Goal: Transaction & Acquisition: Obtain resource

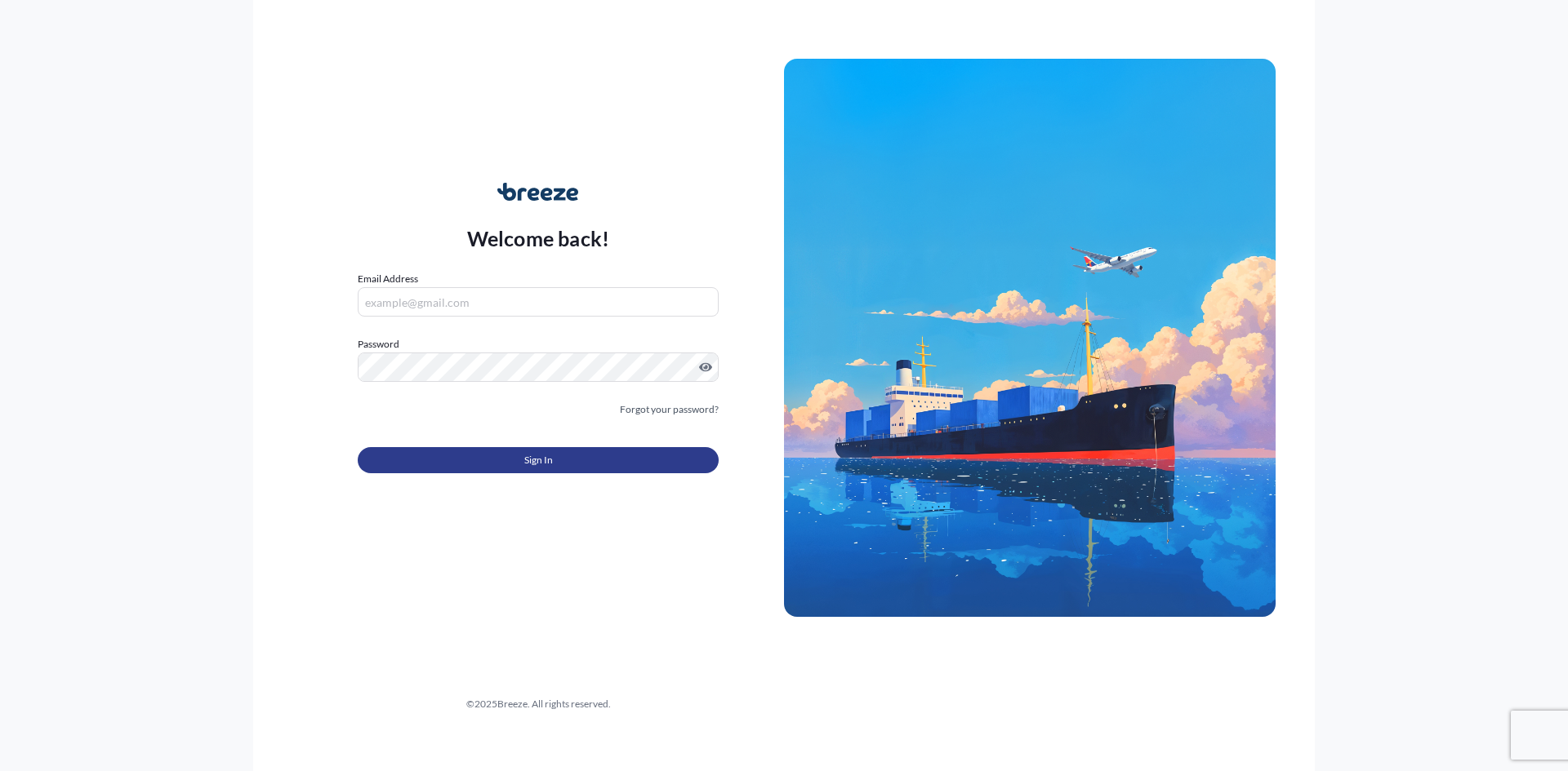
type input "[PERSON_NAME][EMAIL_ADDRESS][DOMAIN_NAME]"
click at [530, 463] on span "Sign In" at bounding box center [538, 460] width 29 height 16
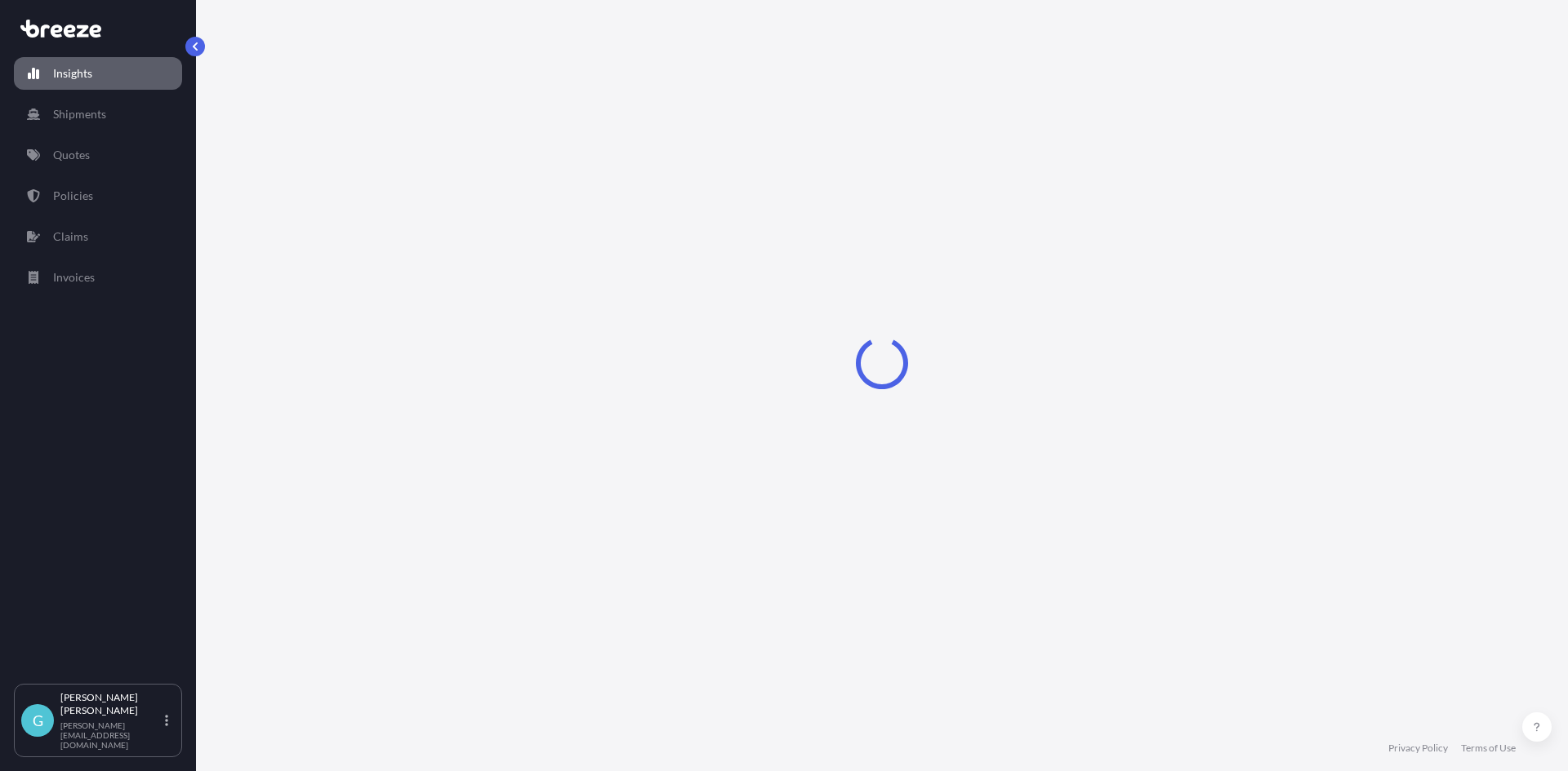
select select "2025"
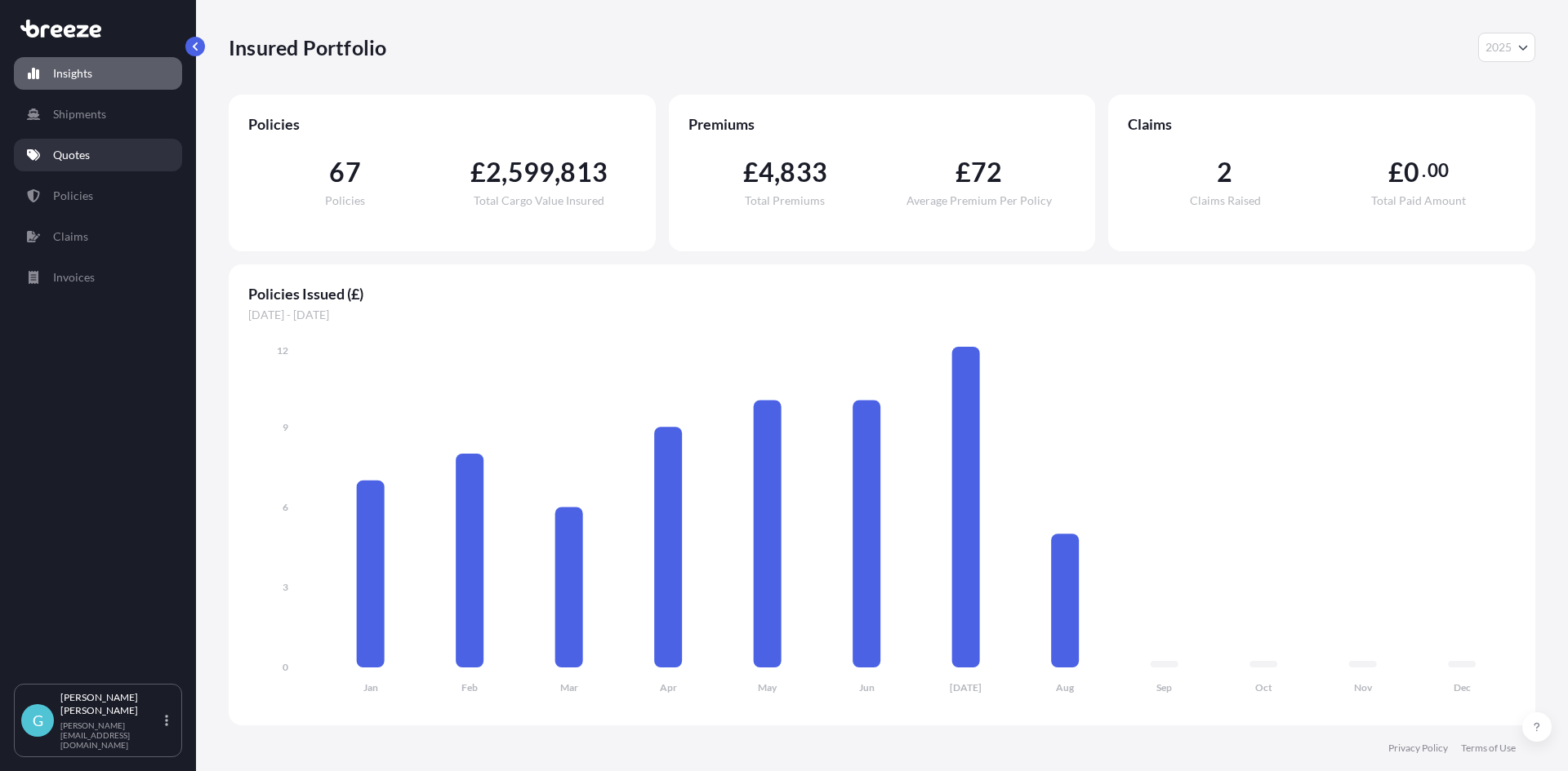
click at [163, 165] on link "Quotes" at bounding box center [98, 155] width 168 height 33
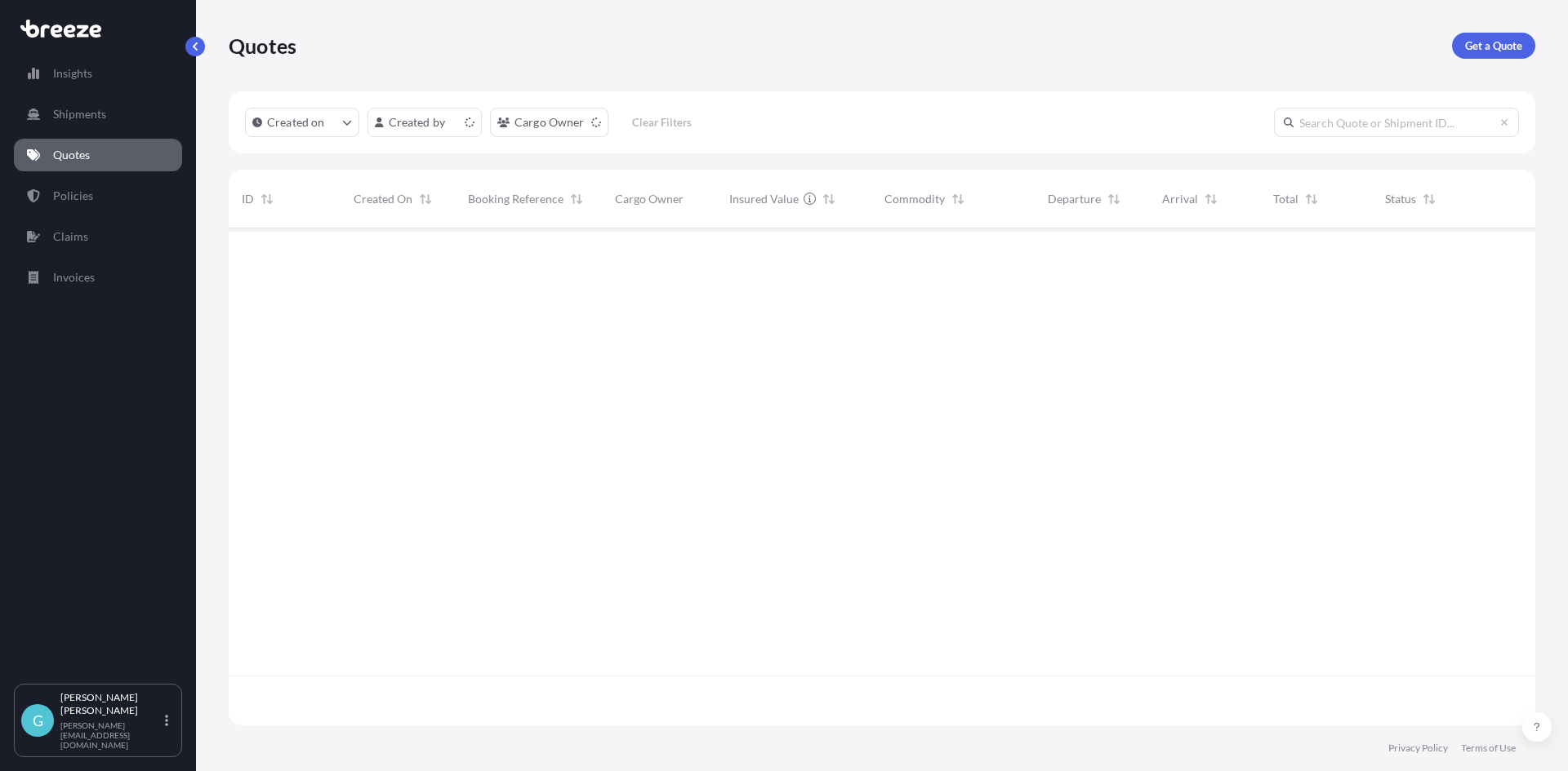
scroll to position [494, 1294]
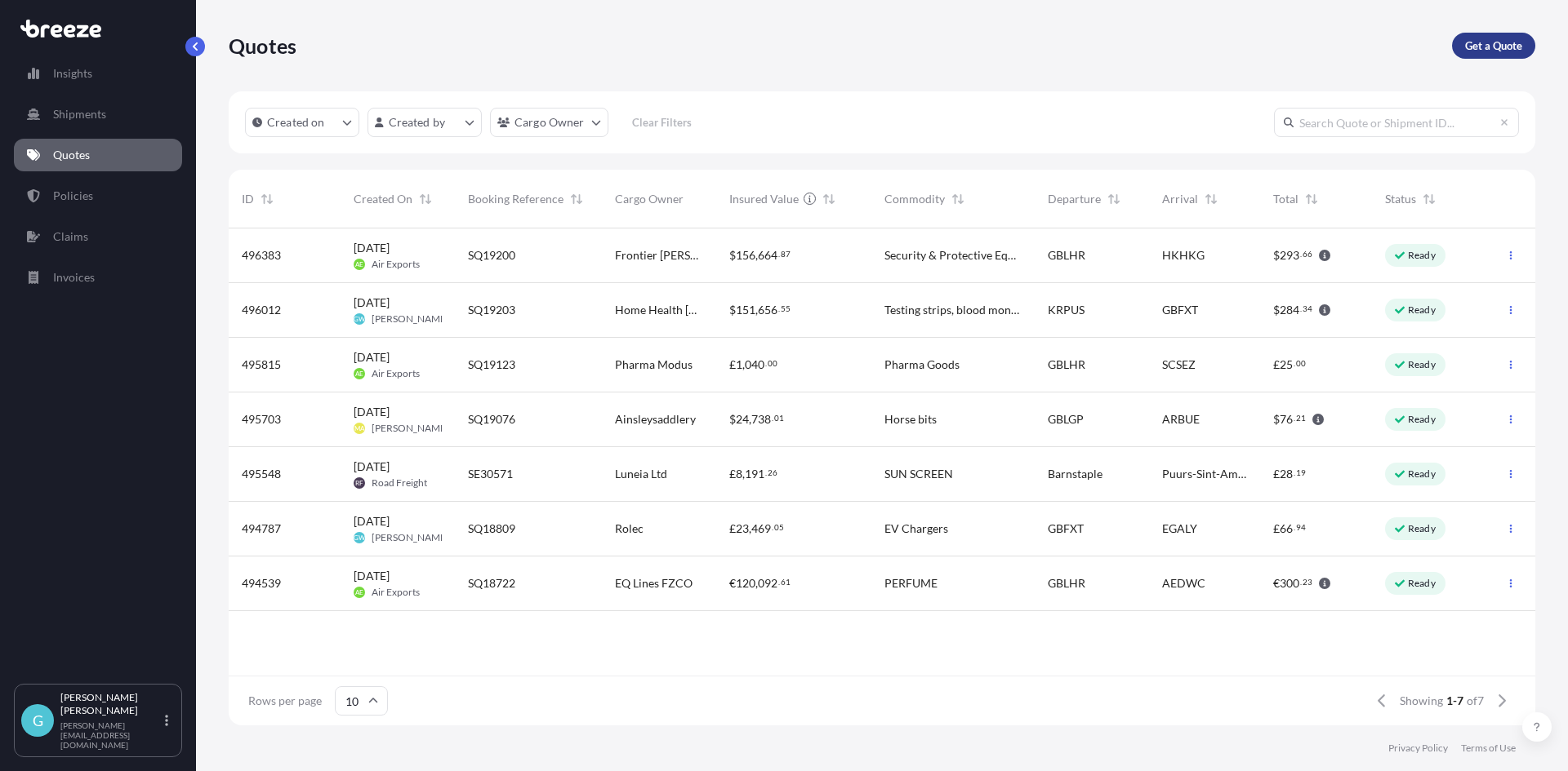
click at [1475, 38] on p "Get a Quote" at bounding box center [1493, 46] width 57 height 16
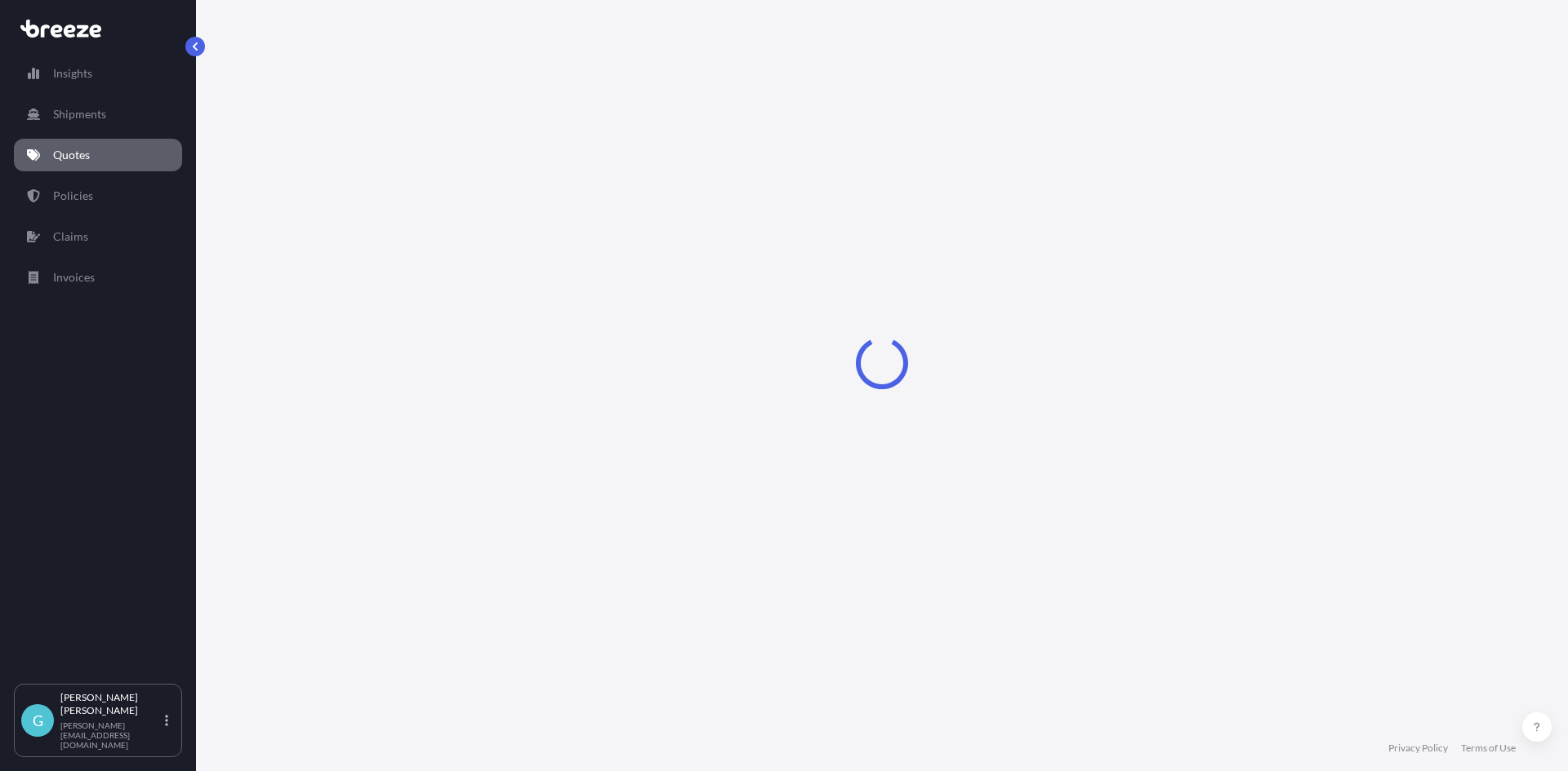
select select "Sea"
select select "1"
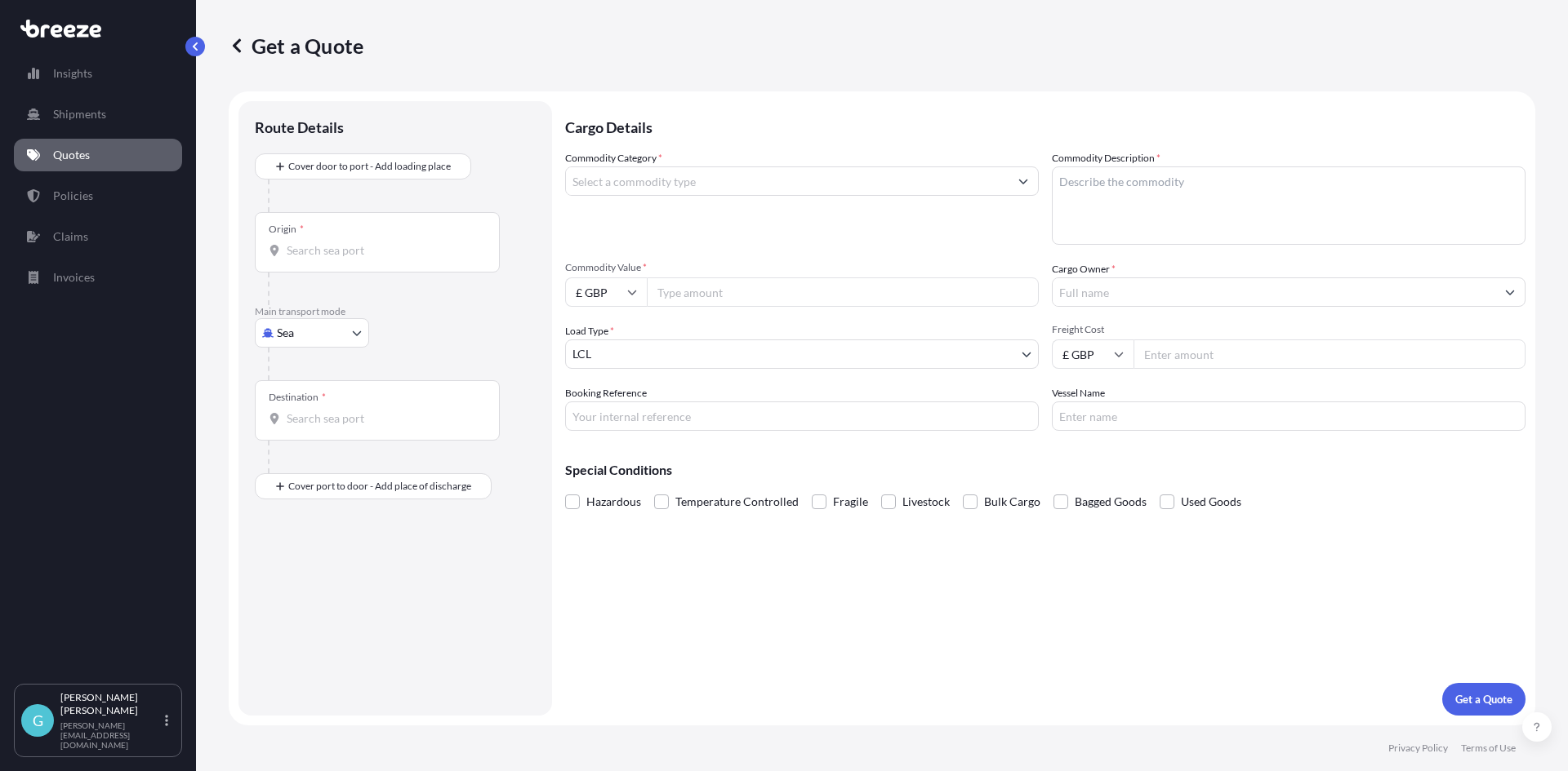
click at [388, 254] on input "Origin *" at bounding box center [383, 251] width 193 height 16
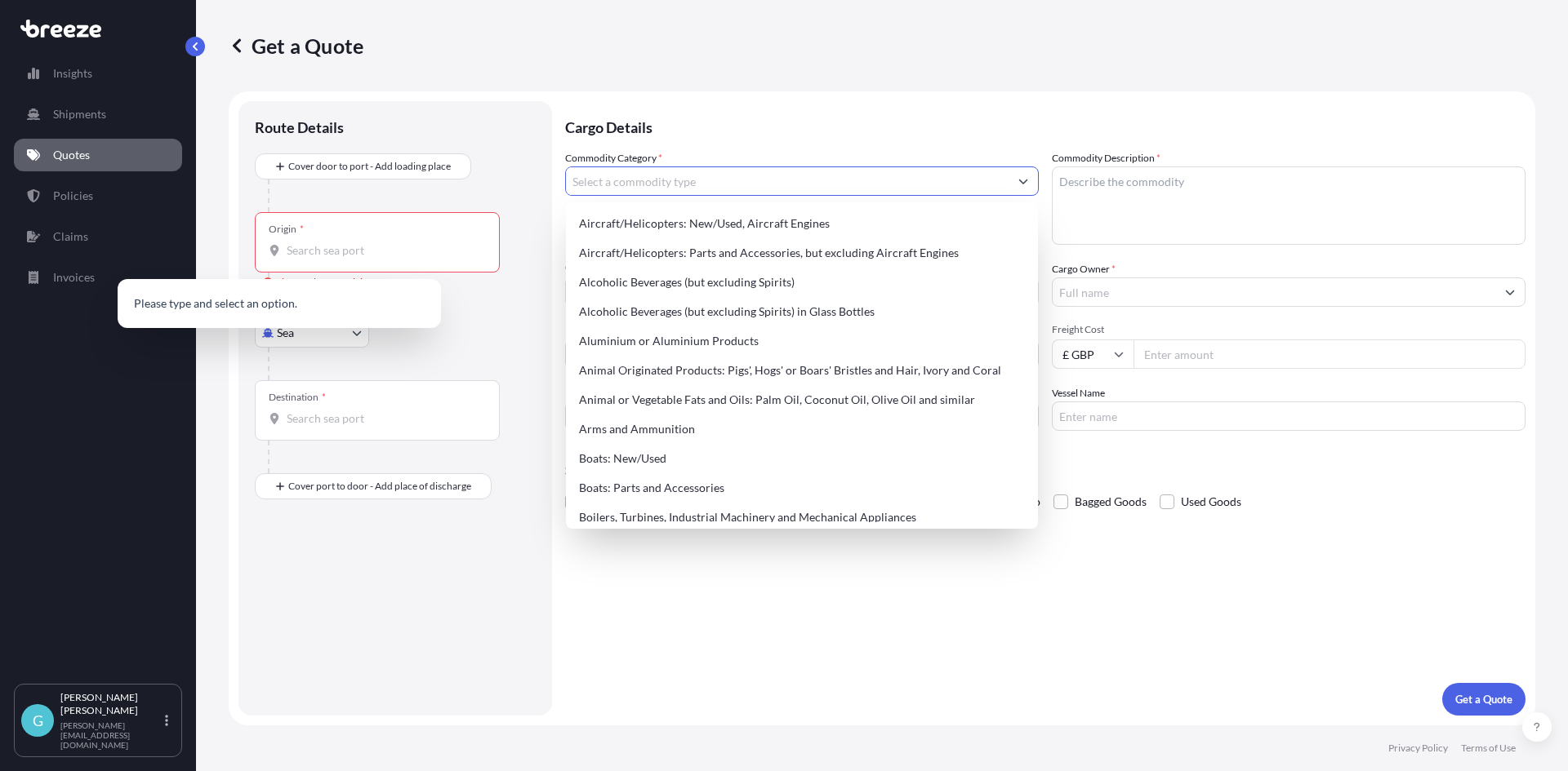
click at [709, 186] on input "Commodity Category *" at bounding box center [786, 181] width 442 height 29
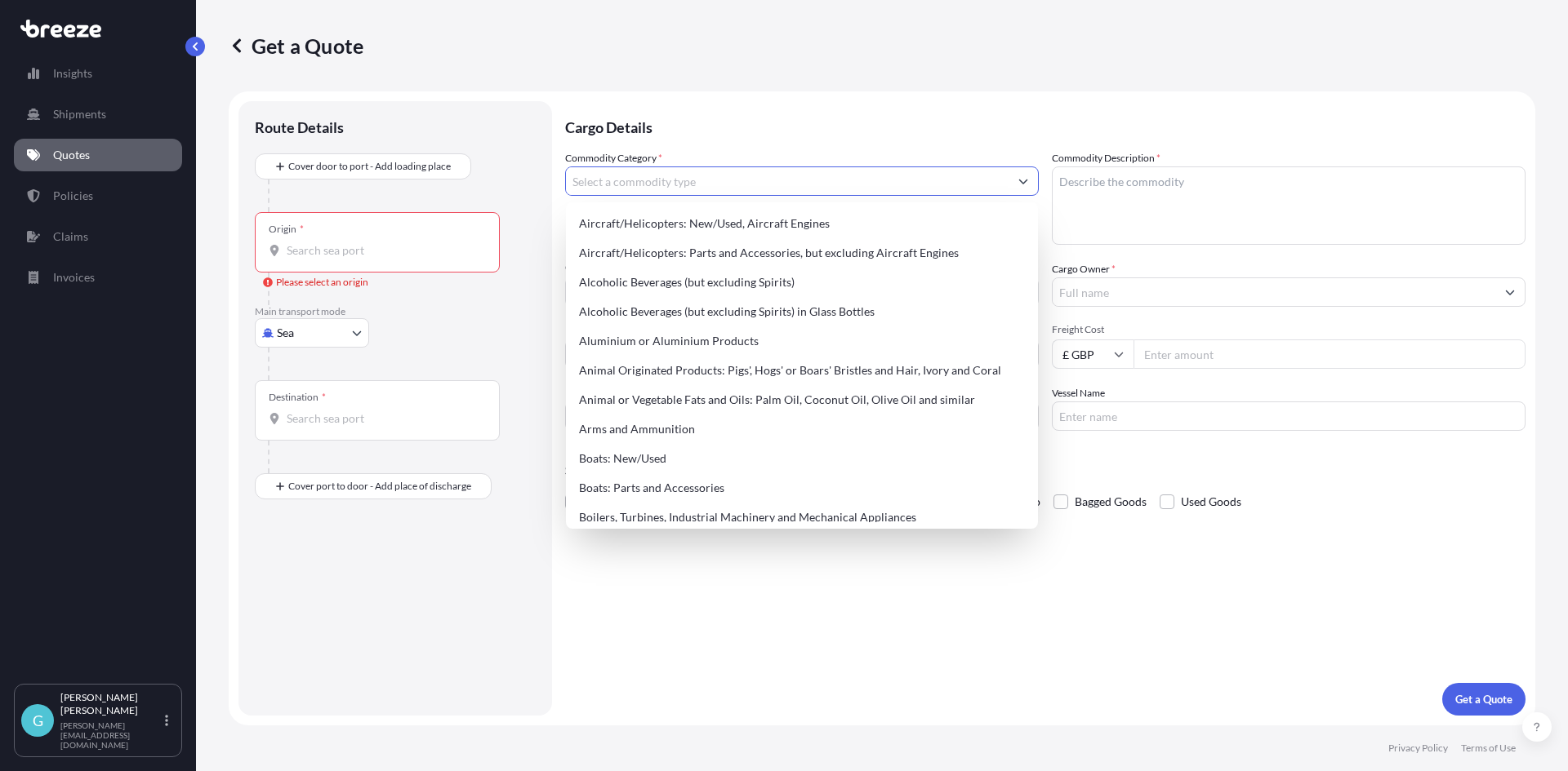
click at [409, 224] on div "Origin *" at bounding box center [377, 243] width 245 height 60
click at [409, 243] on input "Origin * Please select an origin" at bounding box center [383, 251] width 193 height 16
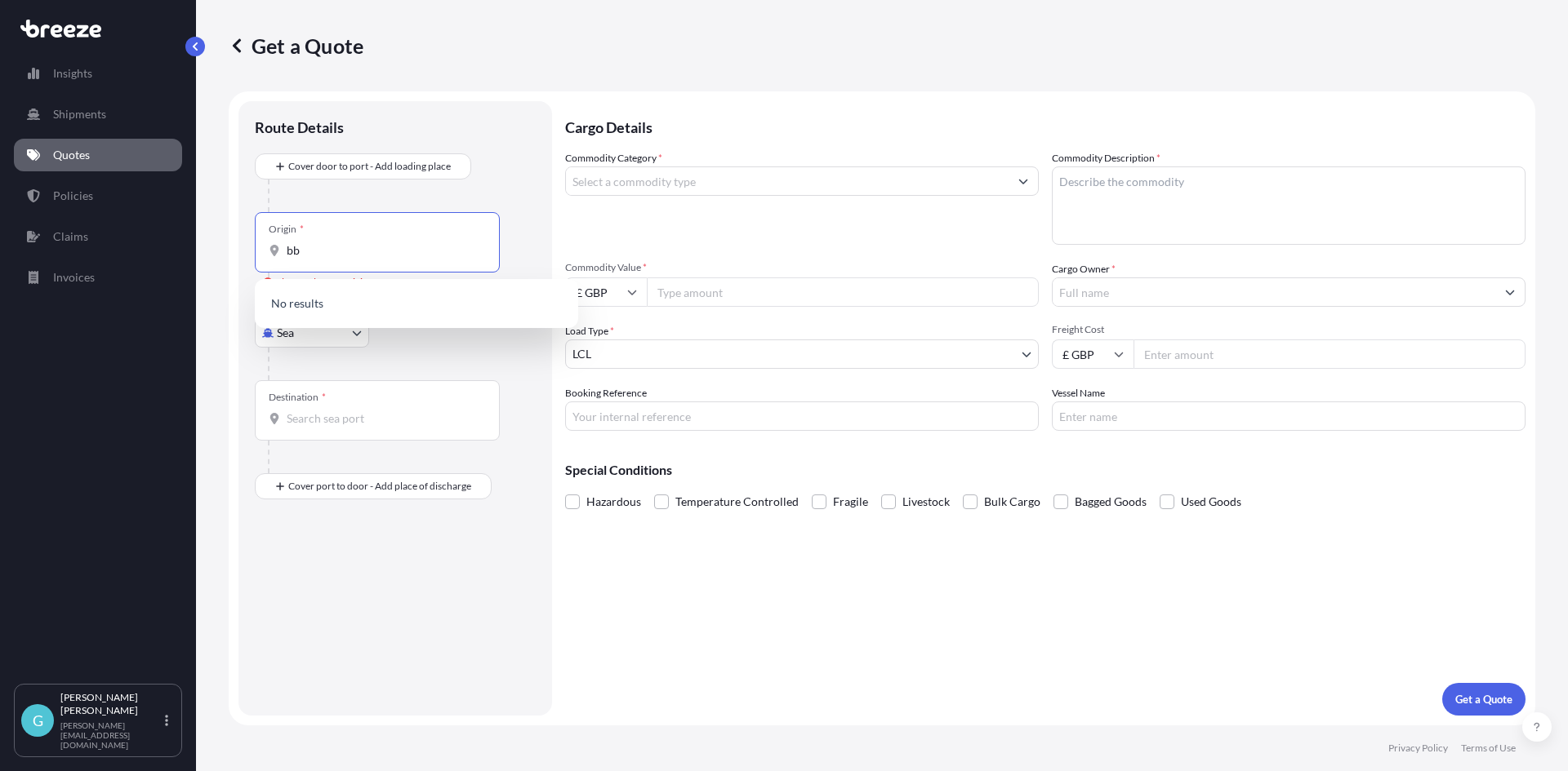
type input "b"
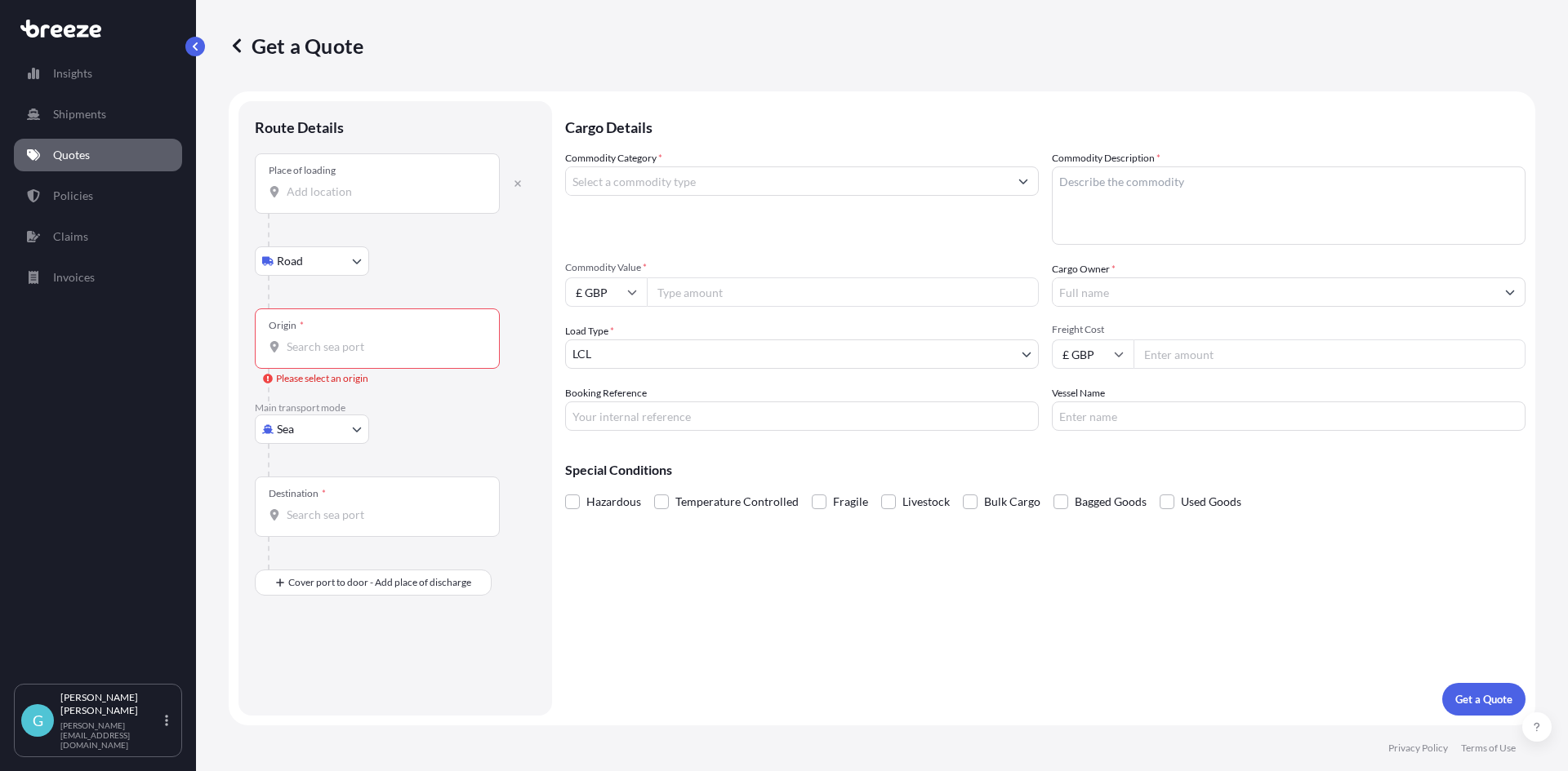
click at [378, 200] on div "Place of loading" at bounding box center [377, 184] width 245 height 60
click at [378, 200] on input "Place of loading" at bounding box center [383, 192] width 193 height 16
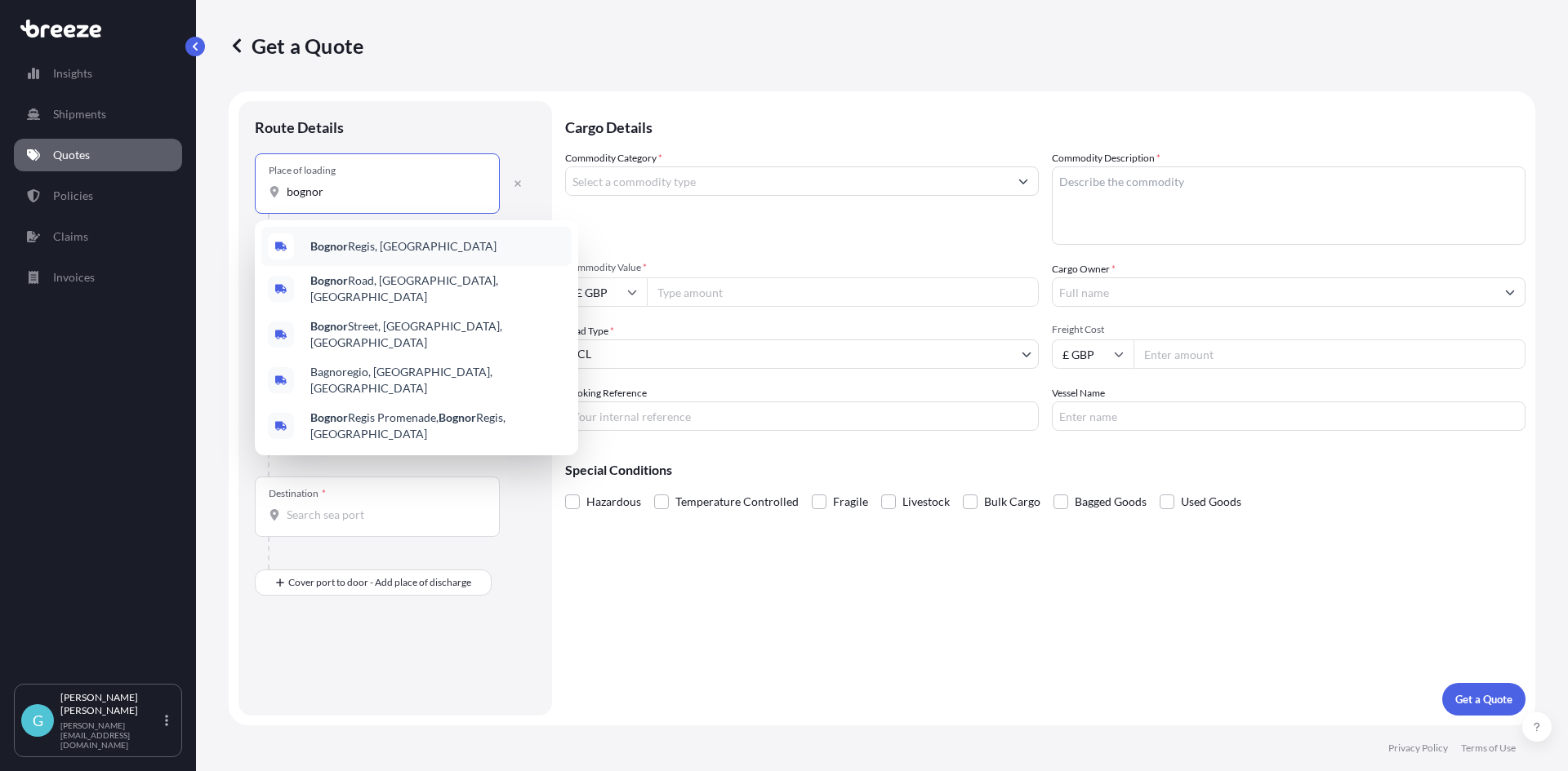
click at [395, 250] on span "Bognor Regis, [GEOGRAPHIC_DATA]" at bounding box center [403, 247] width 186 height 16
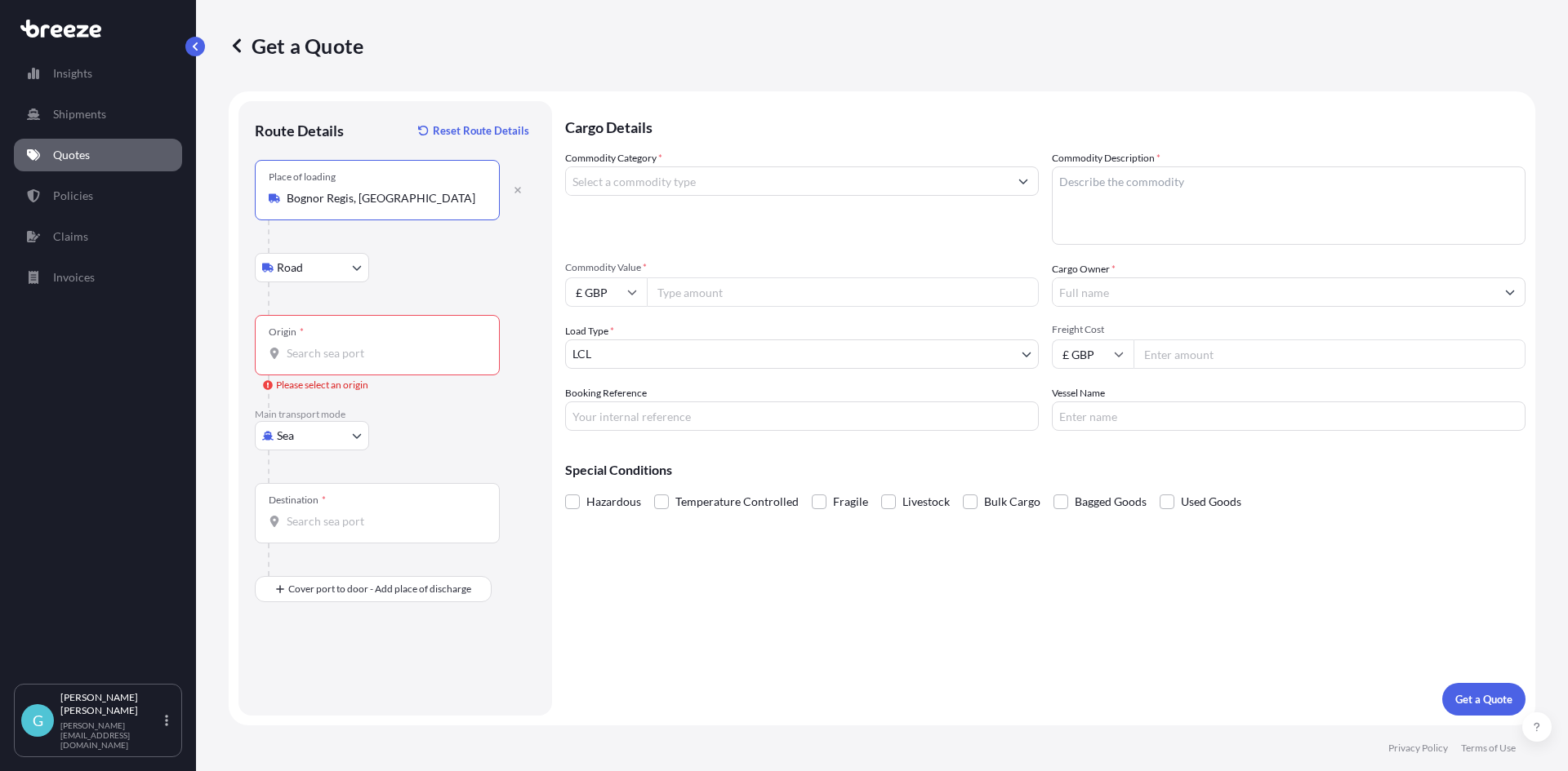
type input "Bognor Regis, [GEOGRAPHIC_DATA]"
click at [325, 280] on body "0 options available. 5 options available. Insights Shipments Quotes Policies Cl…" at bounding box center [784, 386] width 1568 height 771
click at [396, 349] on input "Origin * Please select an origin" at bounding box center [383, 354] width 193 height 16
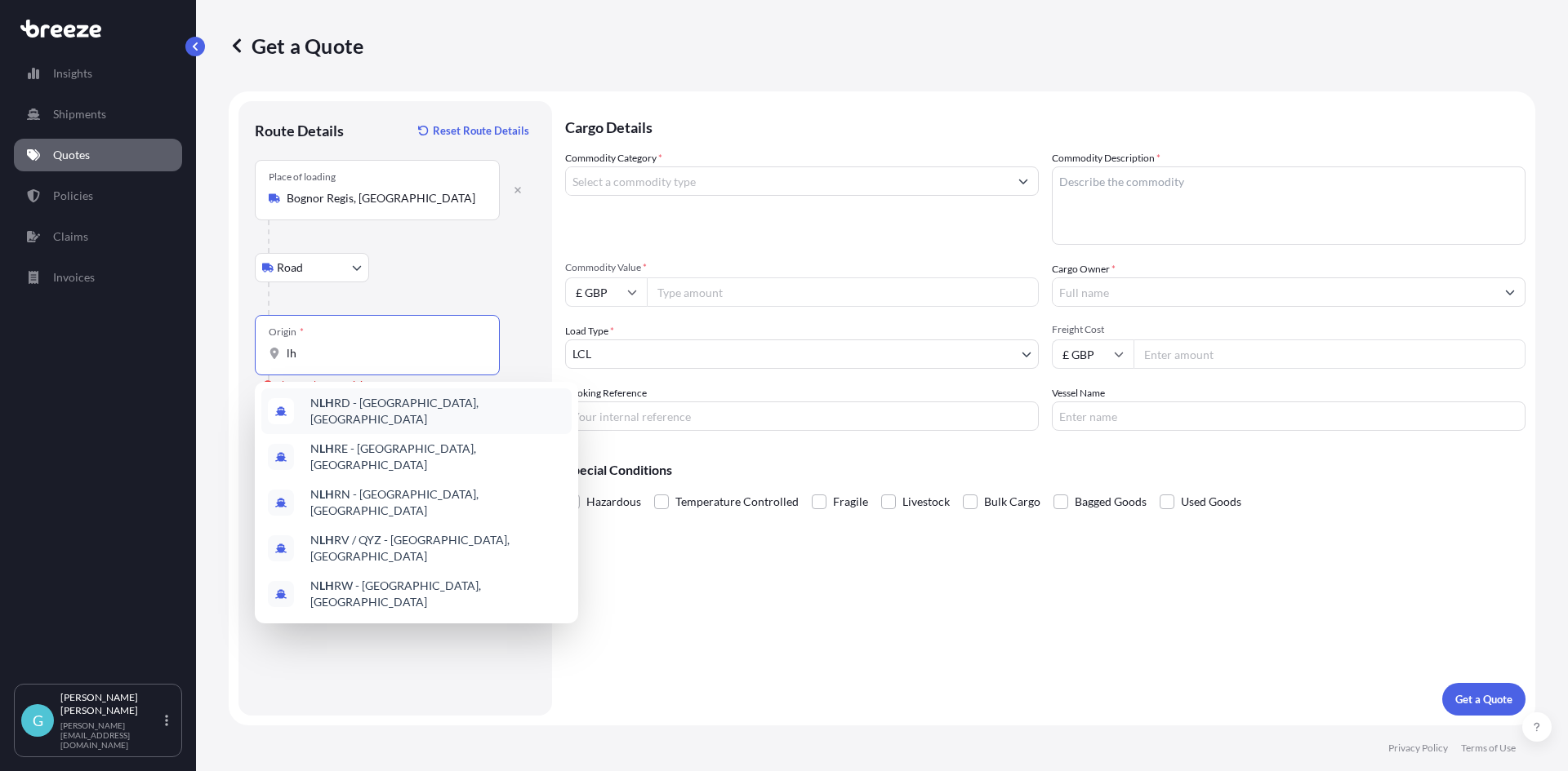
type input "l"
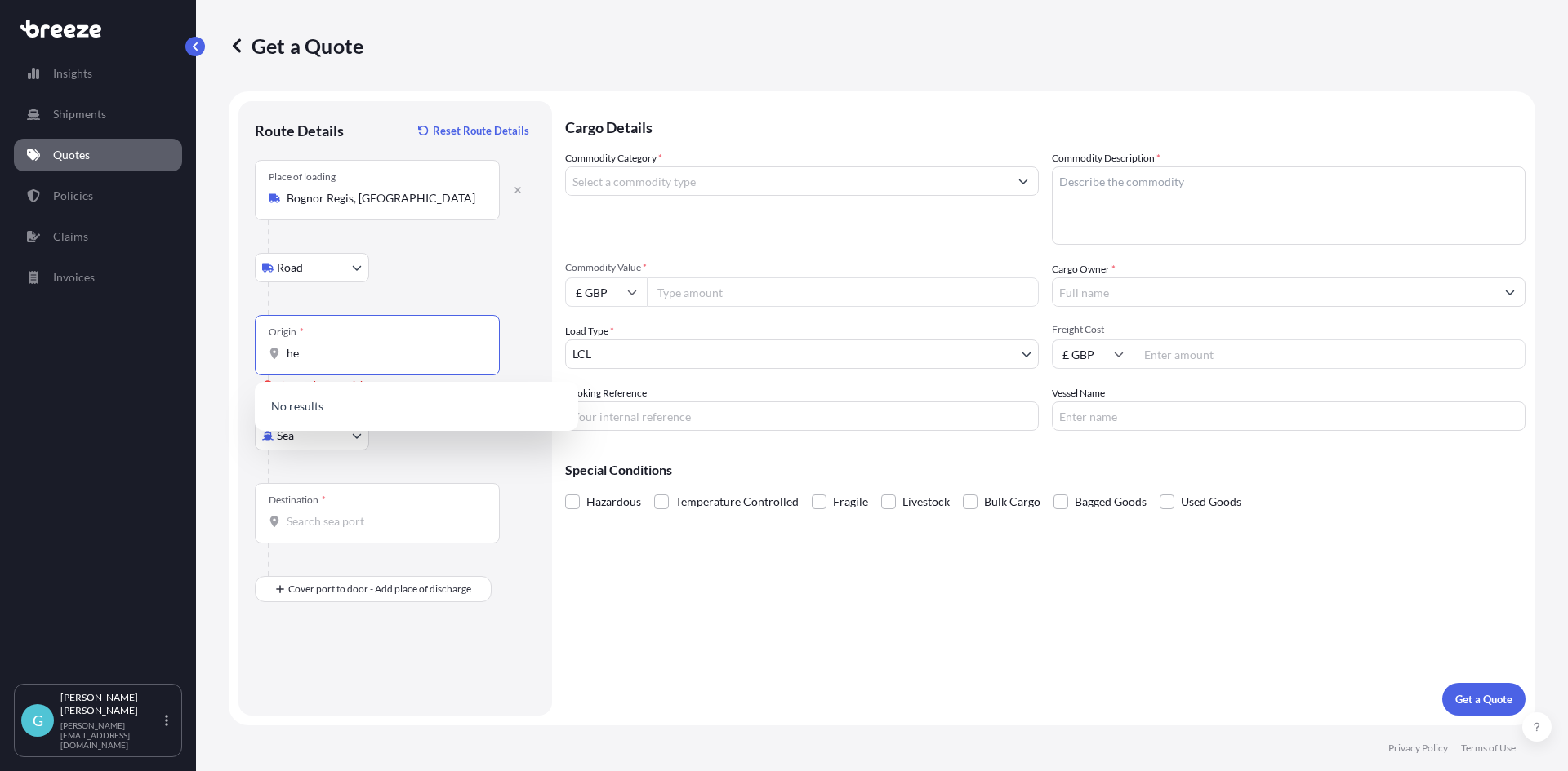
type input "h"
click at [330, 266] on body "Insights Shipments Quotes Policies Claims Invoices G [PERSON_NAME] [PERSON_NAME…" at bounding box center [784, 386] width 1568 height 771
click at [329, 440] on body "Insights Shipments Quotes Policies Claims Invoices G [PERSON_NAME] [PERSON_NAME…" at bounding box center [784, 386] width 1568 height 771
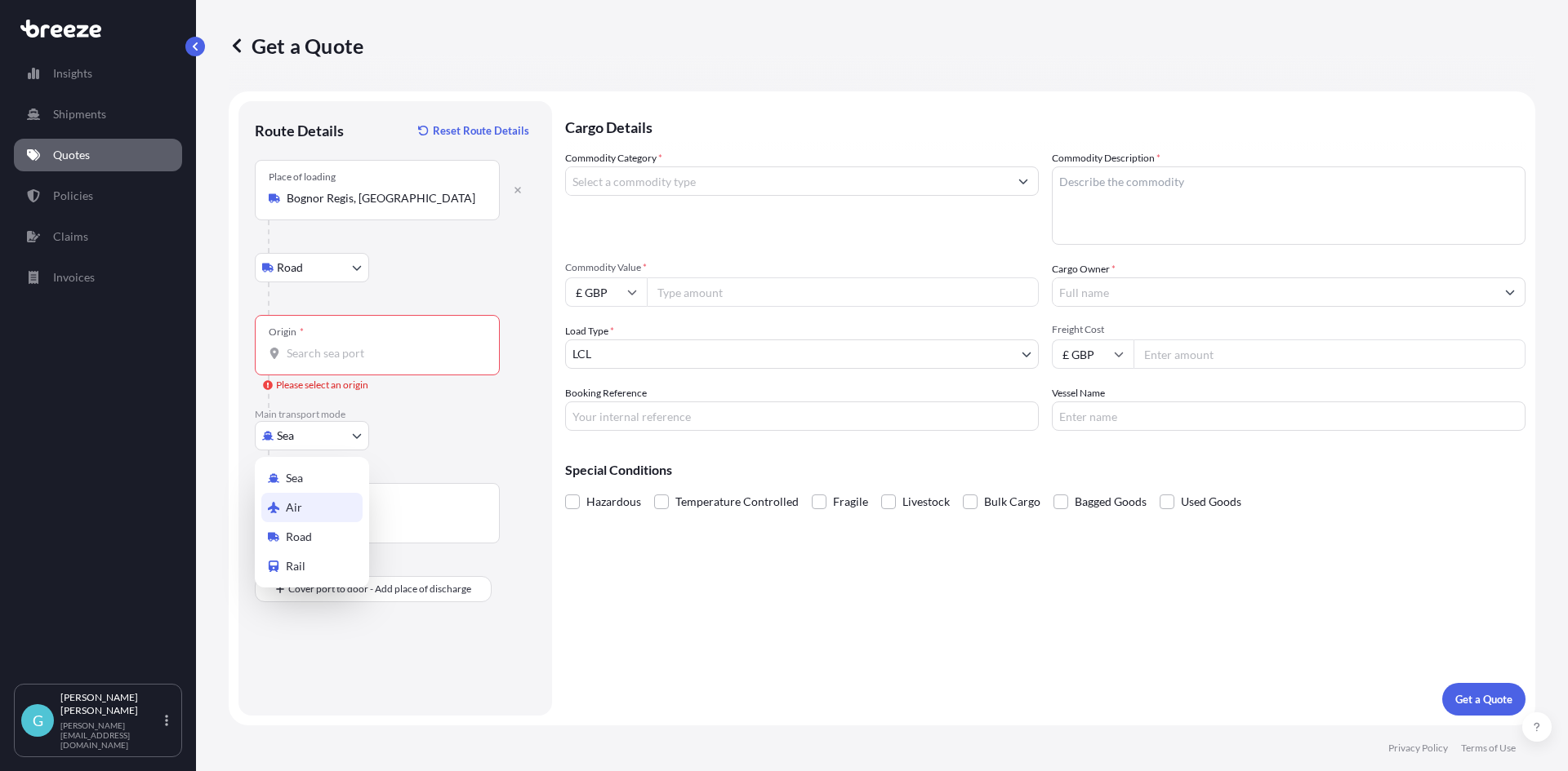
click at [316, 507] on div "Air" at bounding box center [312, 507] width 101 height 29
select select "Air"
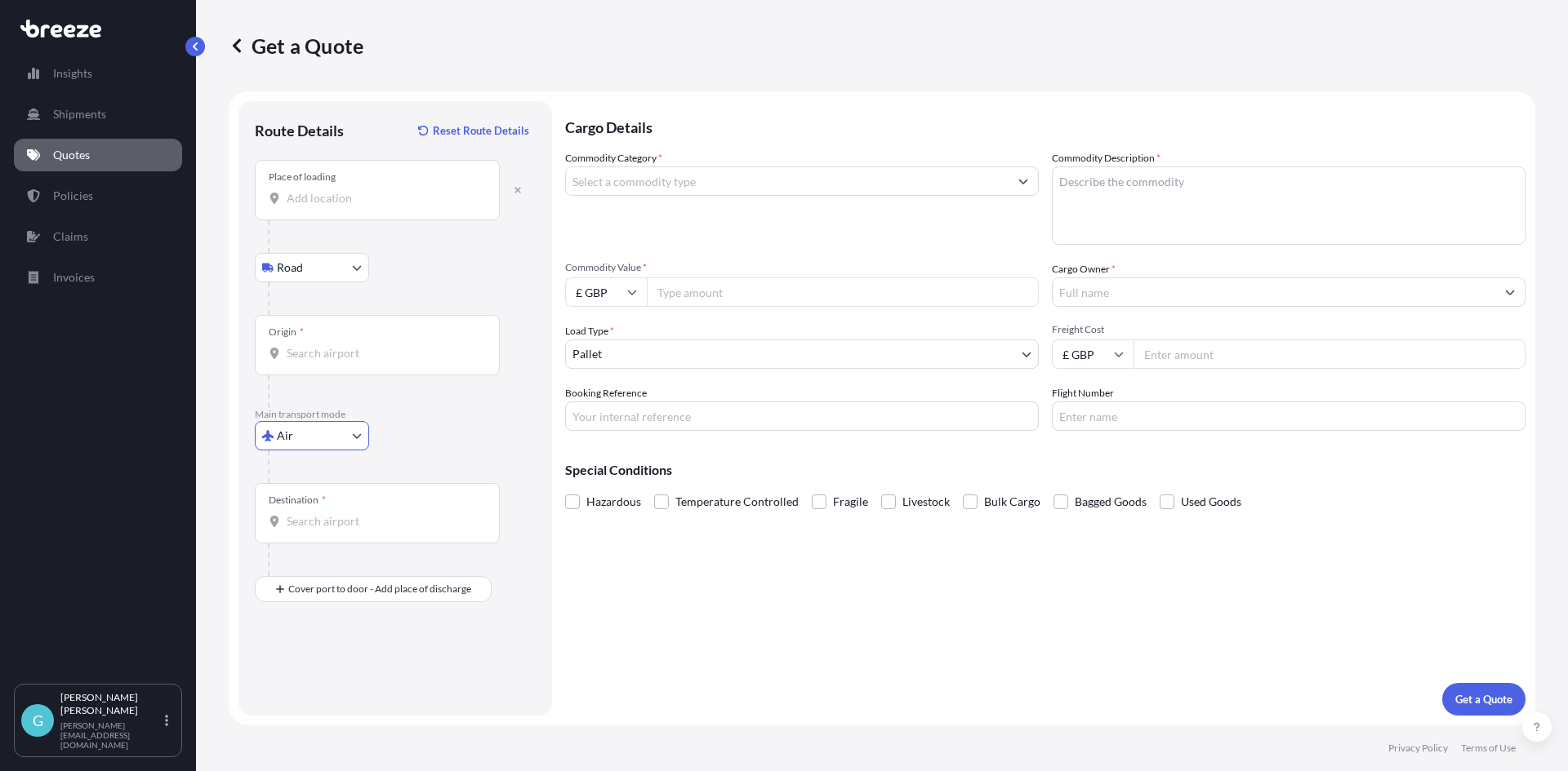
click at [317, 367] on div "Origin *" at bounding box center [377, 346] width 245 height 60
click at [317, 362] on input "Origin *" at bounding box center [383, 354] width 193 height 16
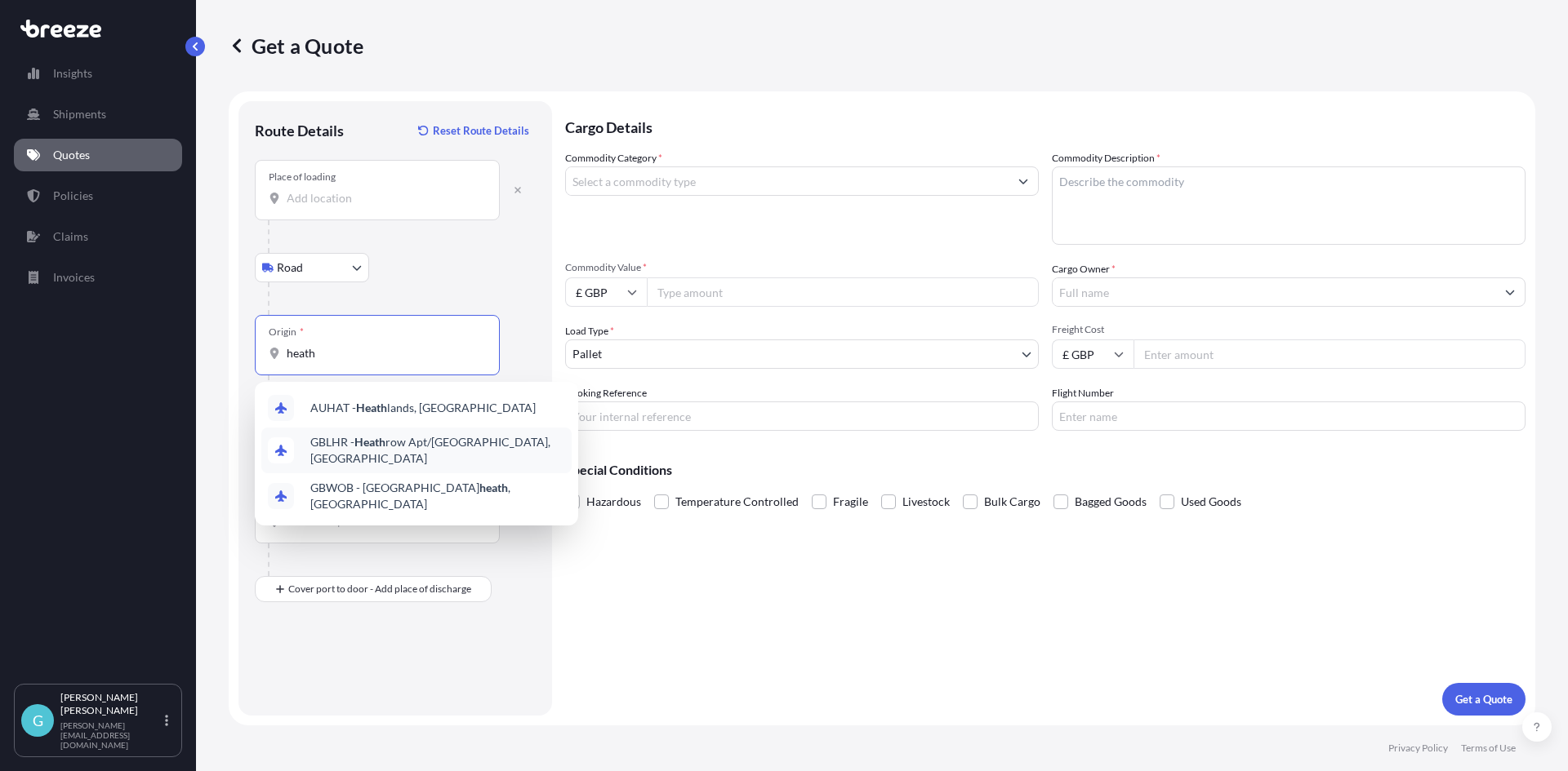
click at [351, 452] on span "GBLHR - Heath row Apt/[GEOGRAPHIC_DATA], [GEOGRAPHIC_DATA]" at bounding box center [437, 450] width 255 height 33
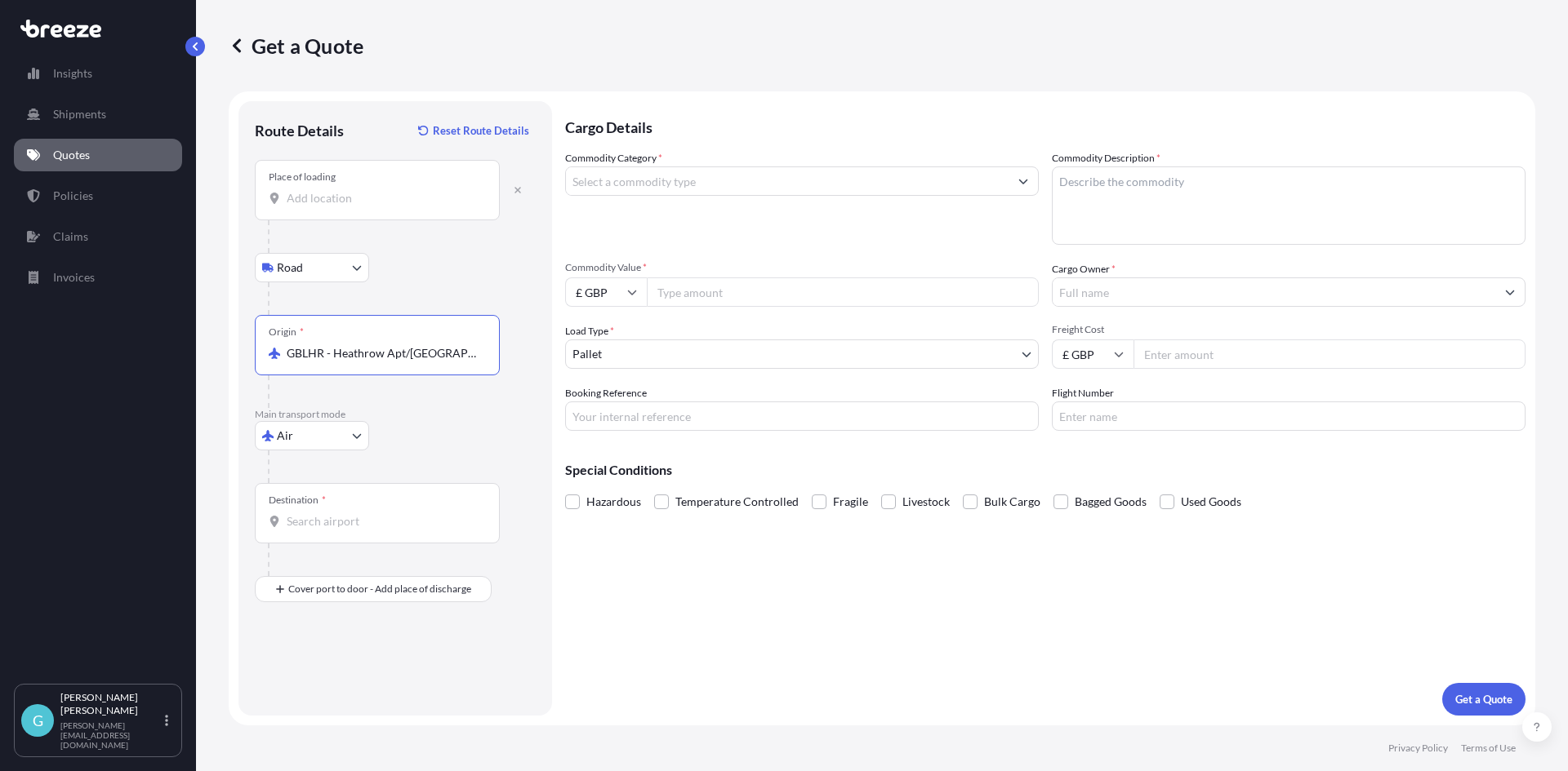
type input "GBLHR - Heathrow Apt/[GEOGRAPHIC_DATA], [GEOGRAPHIC_DATA]"
click at [360, 522] on input "Destination *" at bounding box center [383, 521] width 193 height 16
click at [395, 220] on div "Place of loading" at bounding box center [377, 190] width 245 height 60
click at [395, 207] on input "Place of loading" at bounding box center [383, 198] width 193 height 16
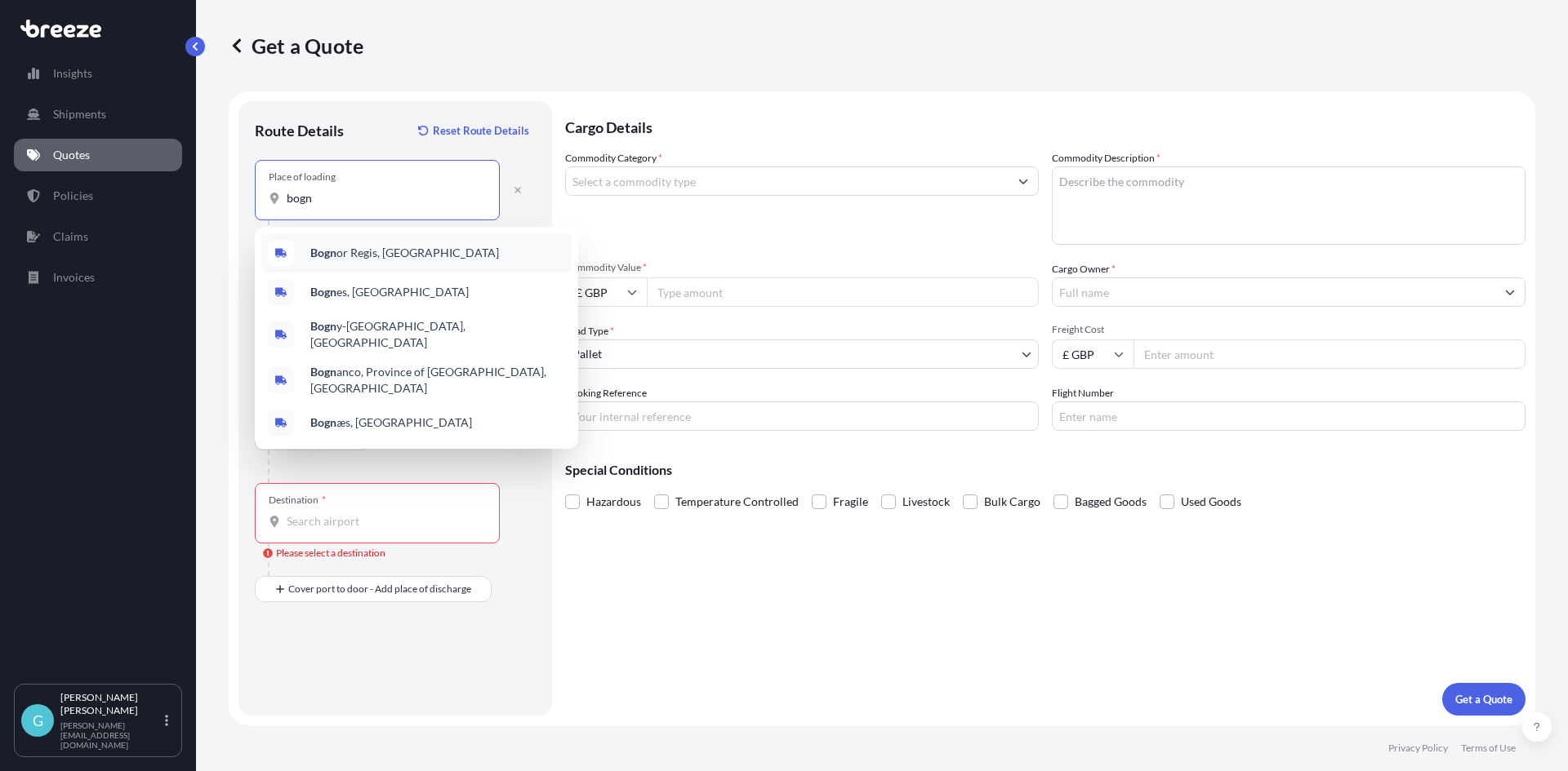
click at [383, 245] on span "Bogn or Regis, [GEOGRAPHIC_DATA]" at bounding box center [404, 253] width 189 height 16
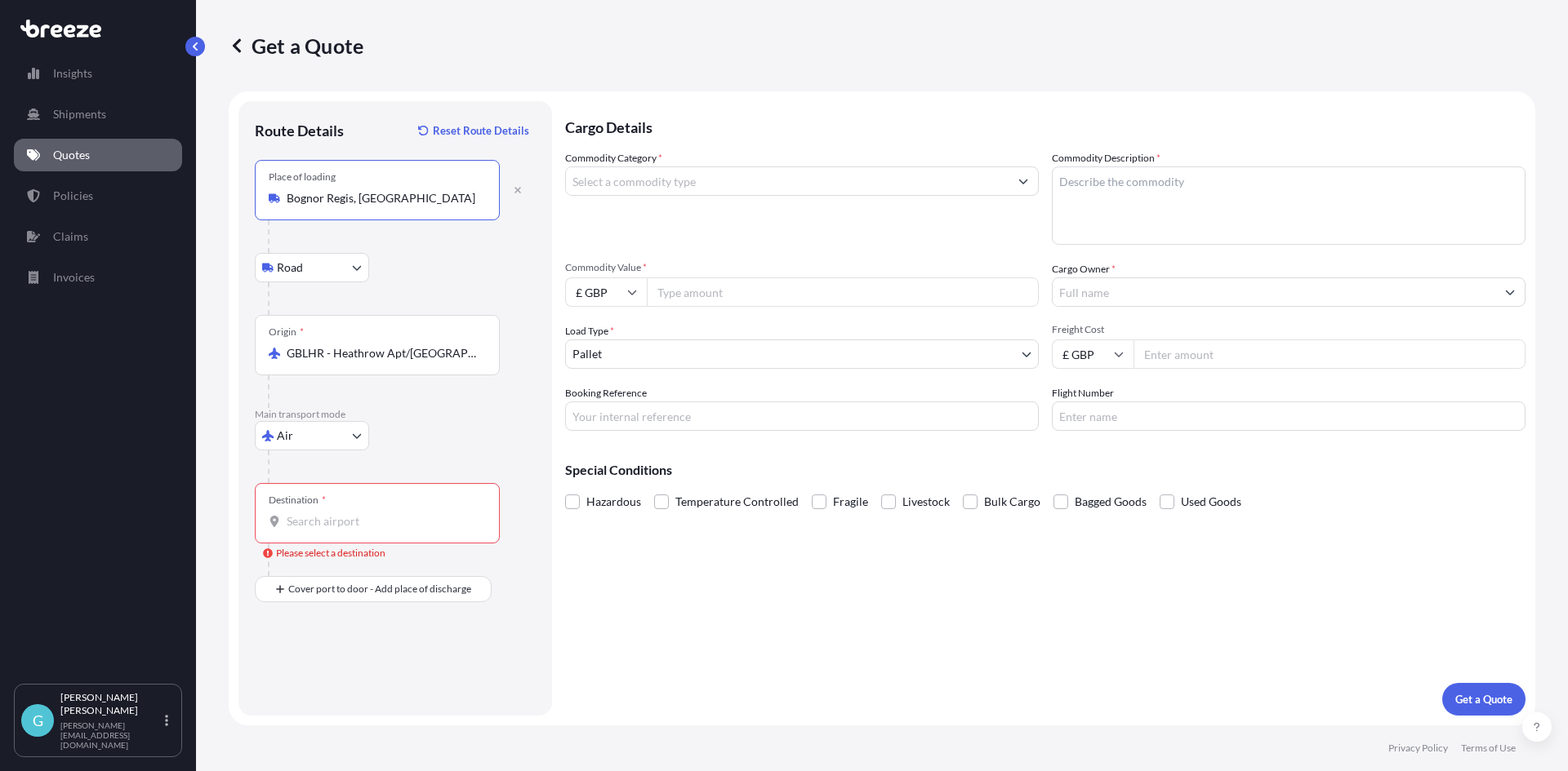
type input "Bognor Regis, [GEOGRAPHIC_DATA]"
click at [349, 525] on input "Destination * Please select a destination" at bounding box center [383, 521] width 193 height 16
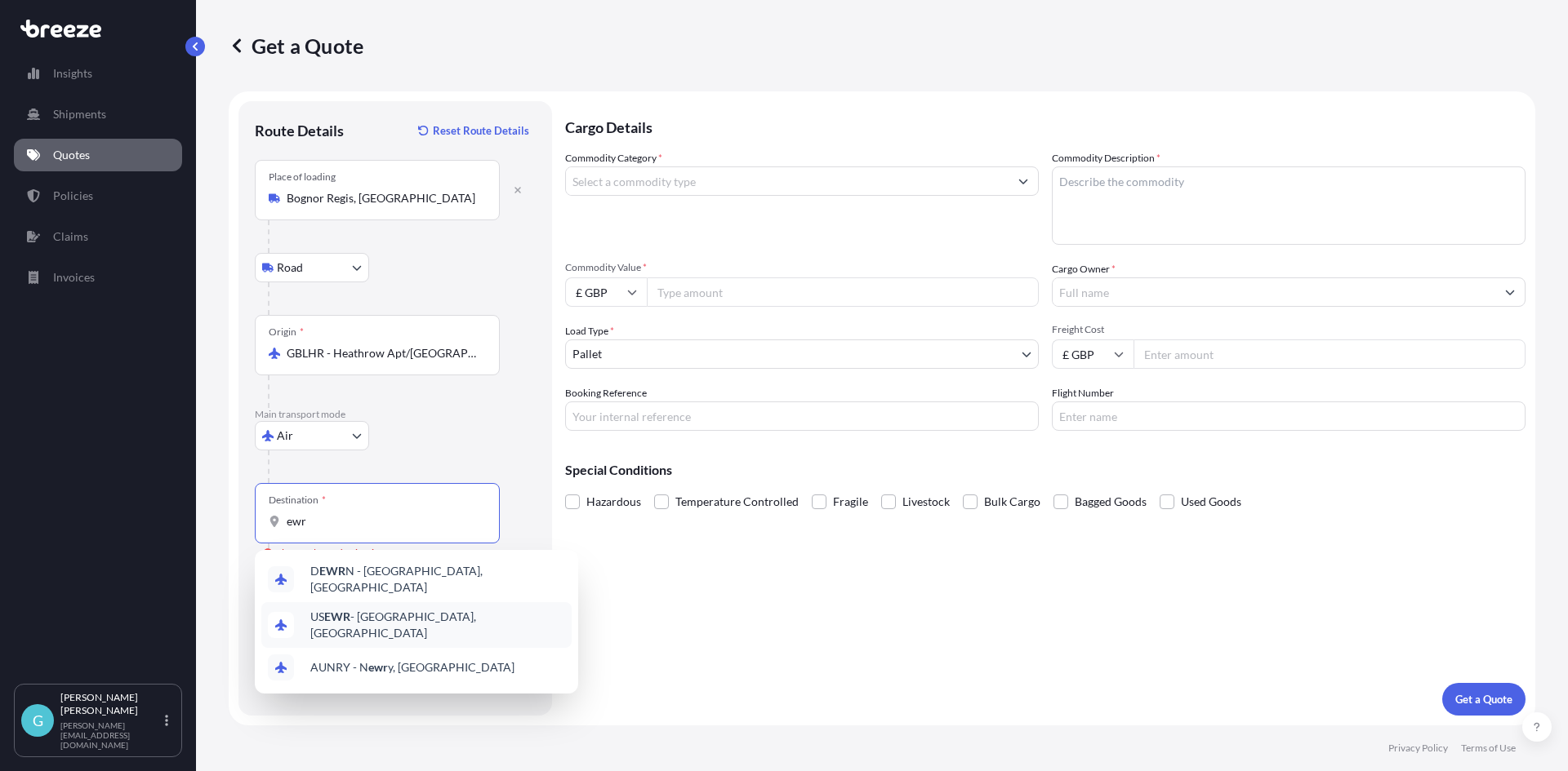
click at [307, 616] on div "US EWR - [GEOGRAPHIC_DATA], [GEOGRAPHIC_DATA]" at bounding box center [416, 625] width 311 height 46
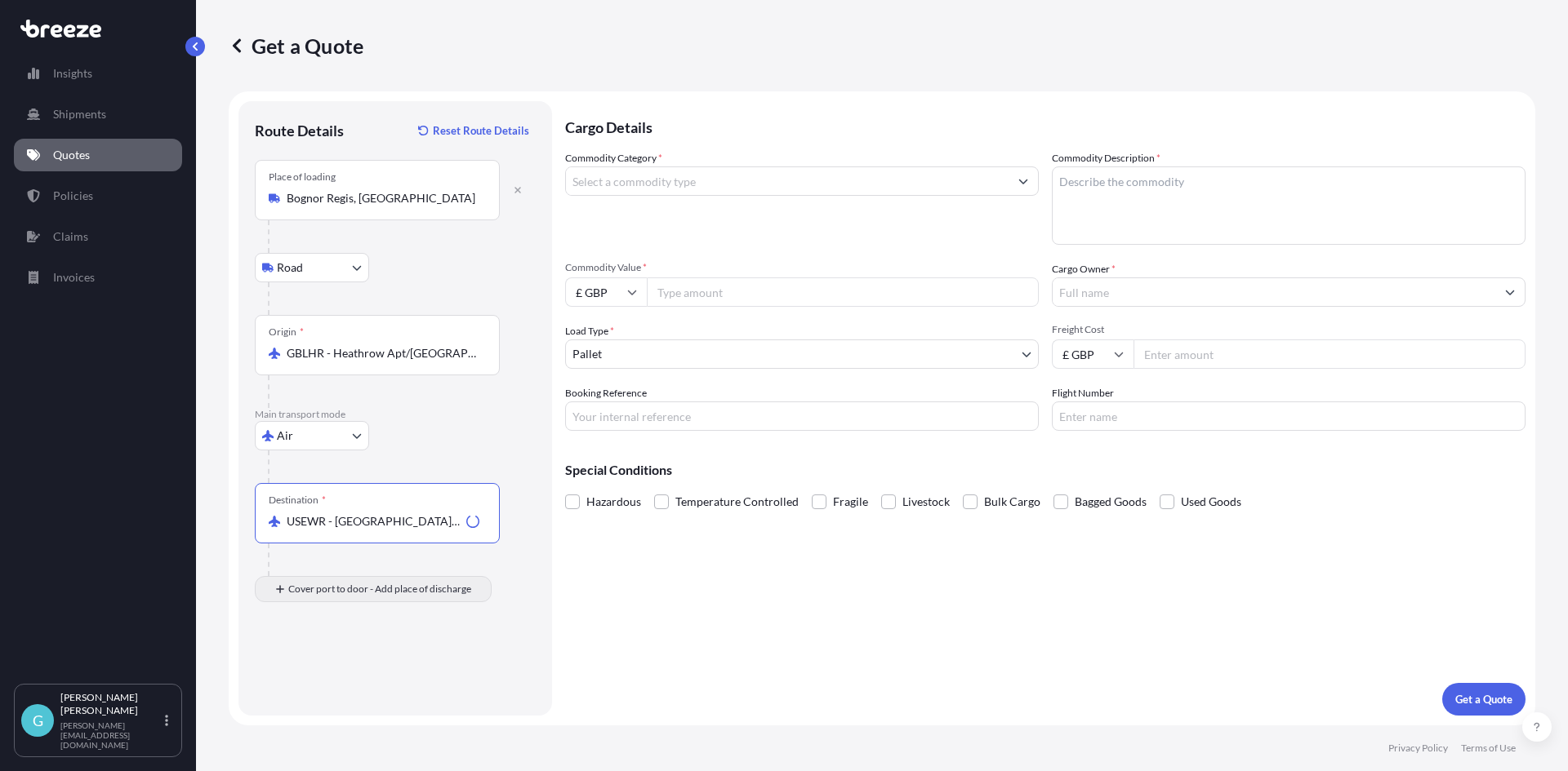
type input "USEWR - [GEOGRAPHIC_DATA], [GEOGRAPHIC_DATA]"
click at [336, 672] on input "Place of Discharge" at bounding box center [383, 676] width 193 height 16
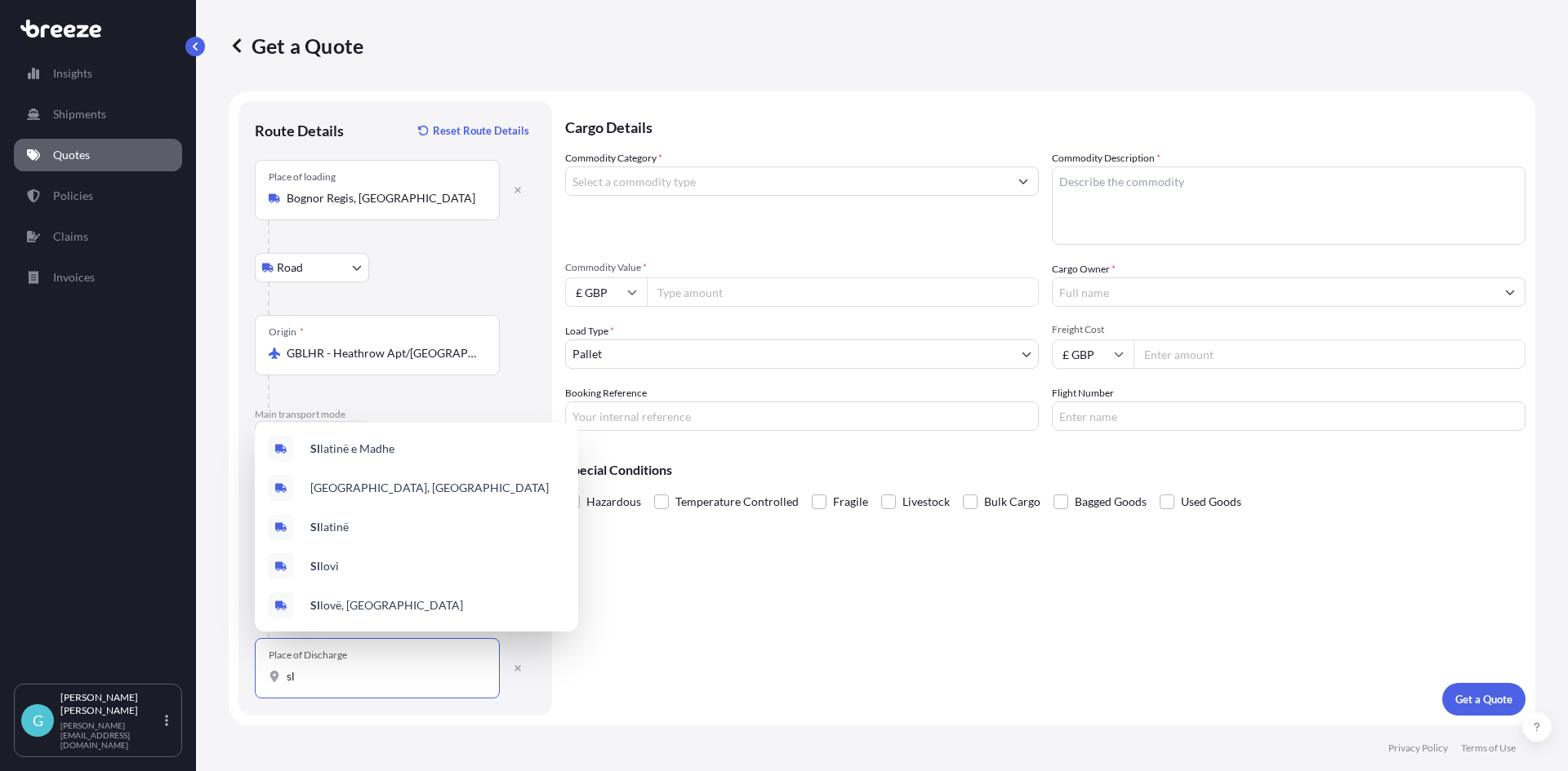
type input "s"
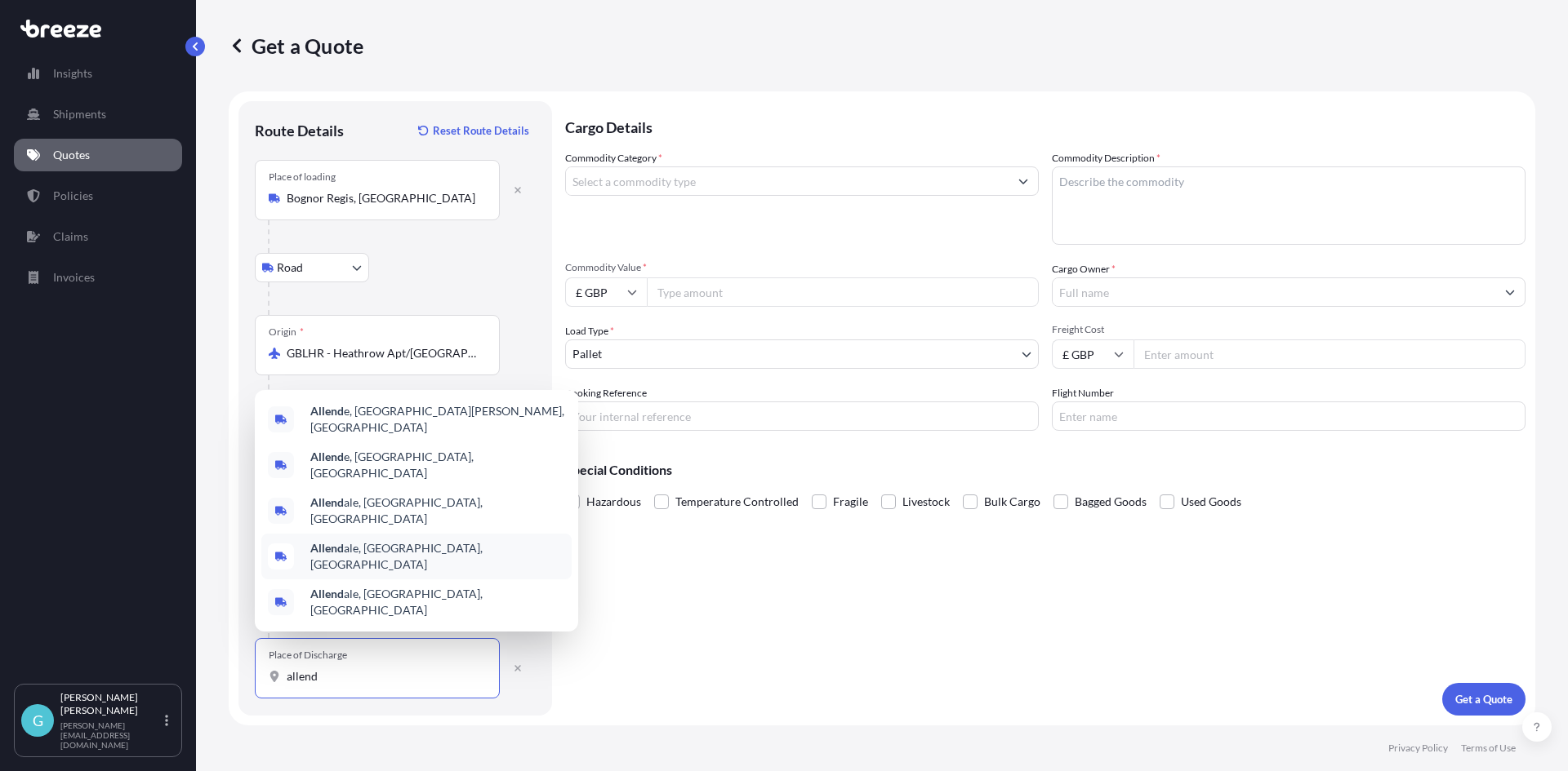
click at [355, 575] on div "Allend ale, [GEOGRAPHIC_DATA], [GEOGRAPHIC_DATA]" at bounding box center [416, 557] width 311 height 46
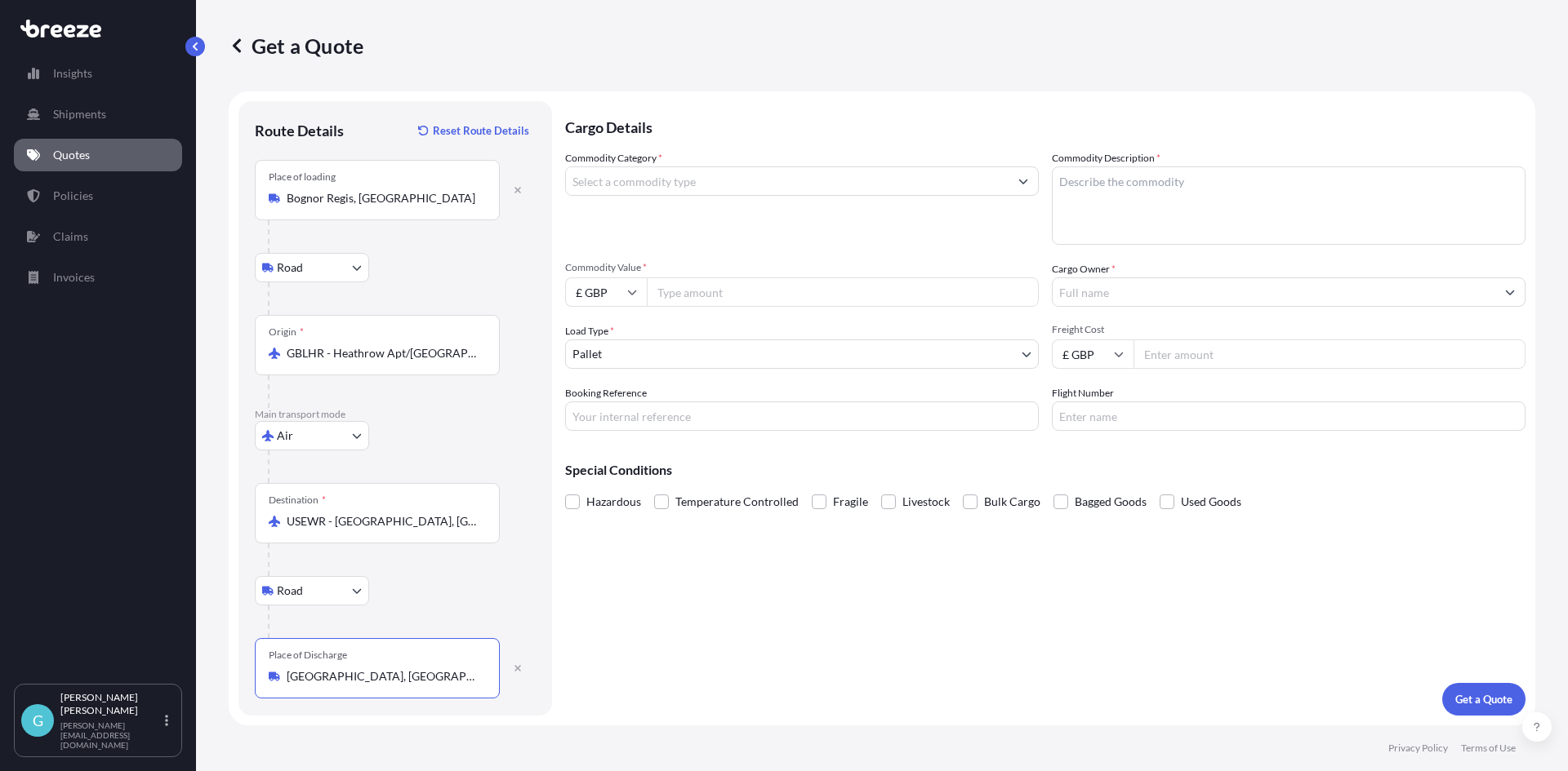
type input "[GEOGRAPHIC_DATA], [GEOGRAPHIC_DATA], [GEOGRAPHIC_DATA]"
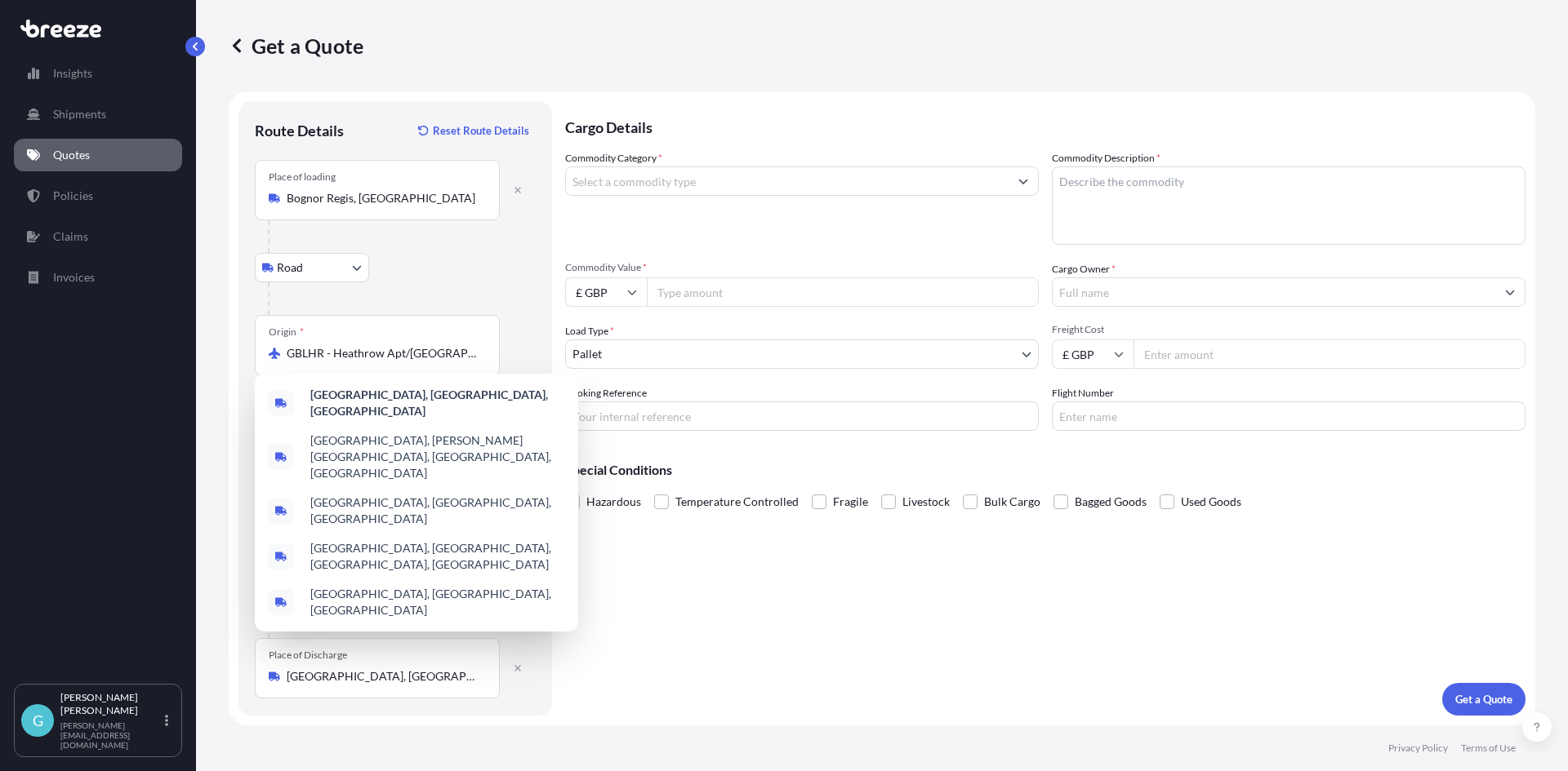
click at [865, 294] on input "Commodity Value *" at bounding box center [842, 292] width 392 height 29
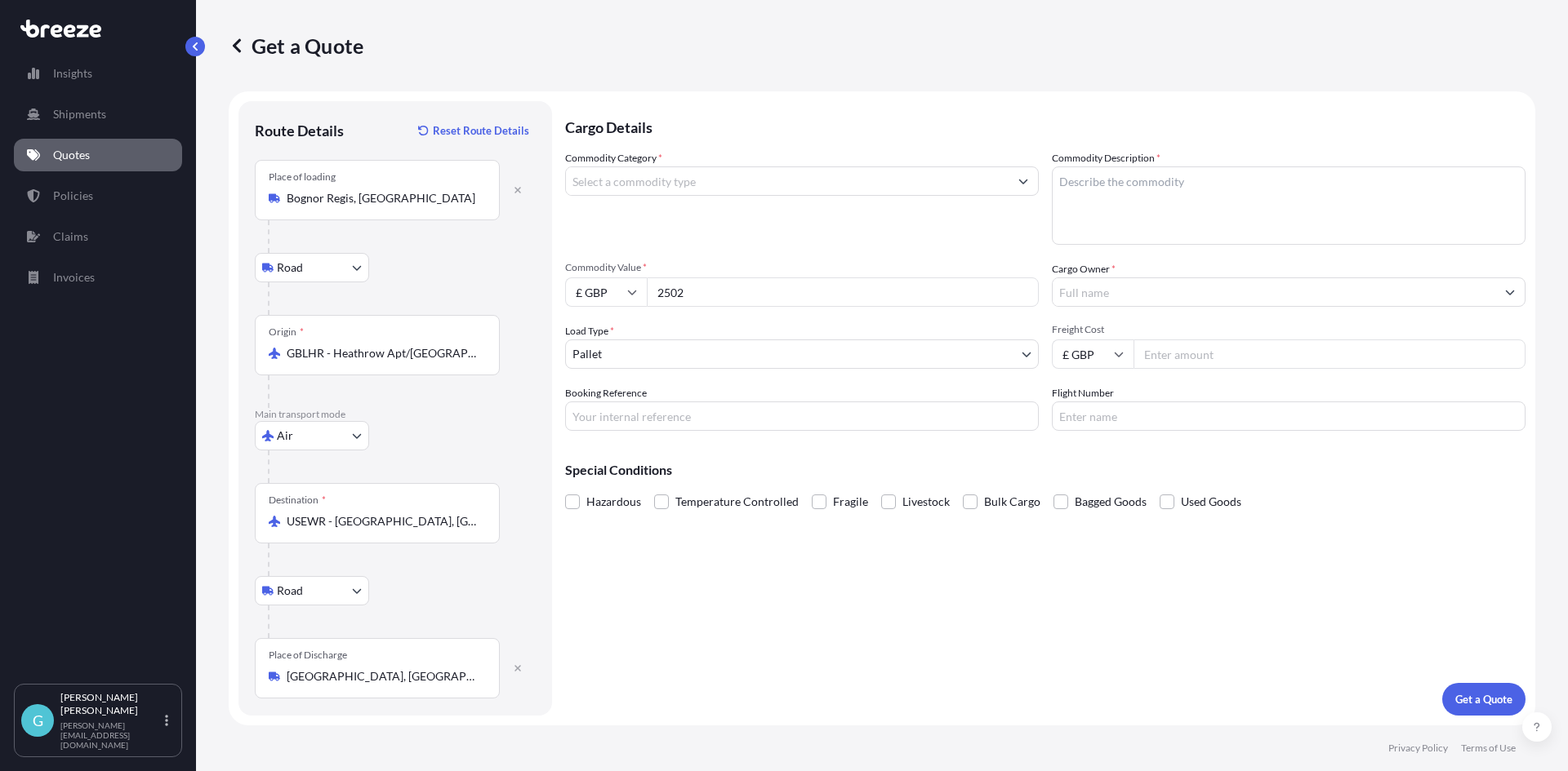
type input "2502"
click at [821, 191] on input "Commodity Category *" at bounding box center [786, 181] width 442 height 29
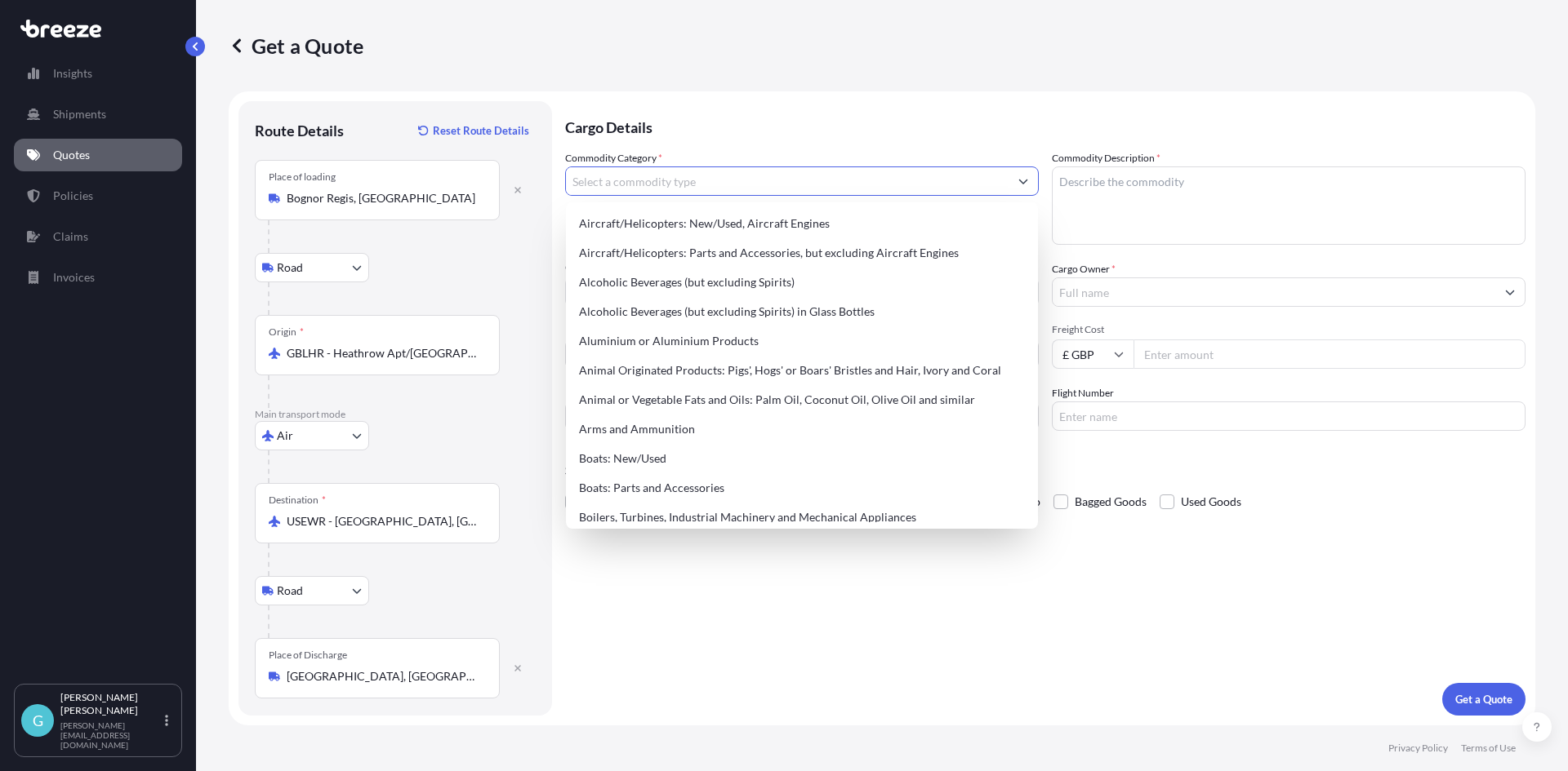
click at [798, 177] on input "Commodity Category *" at bounding box center [786, 181] width 442 height 29
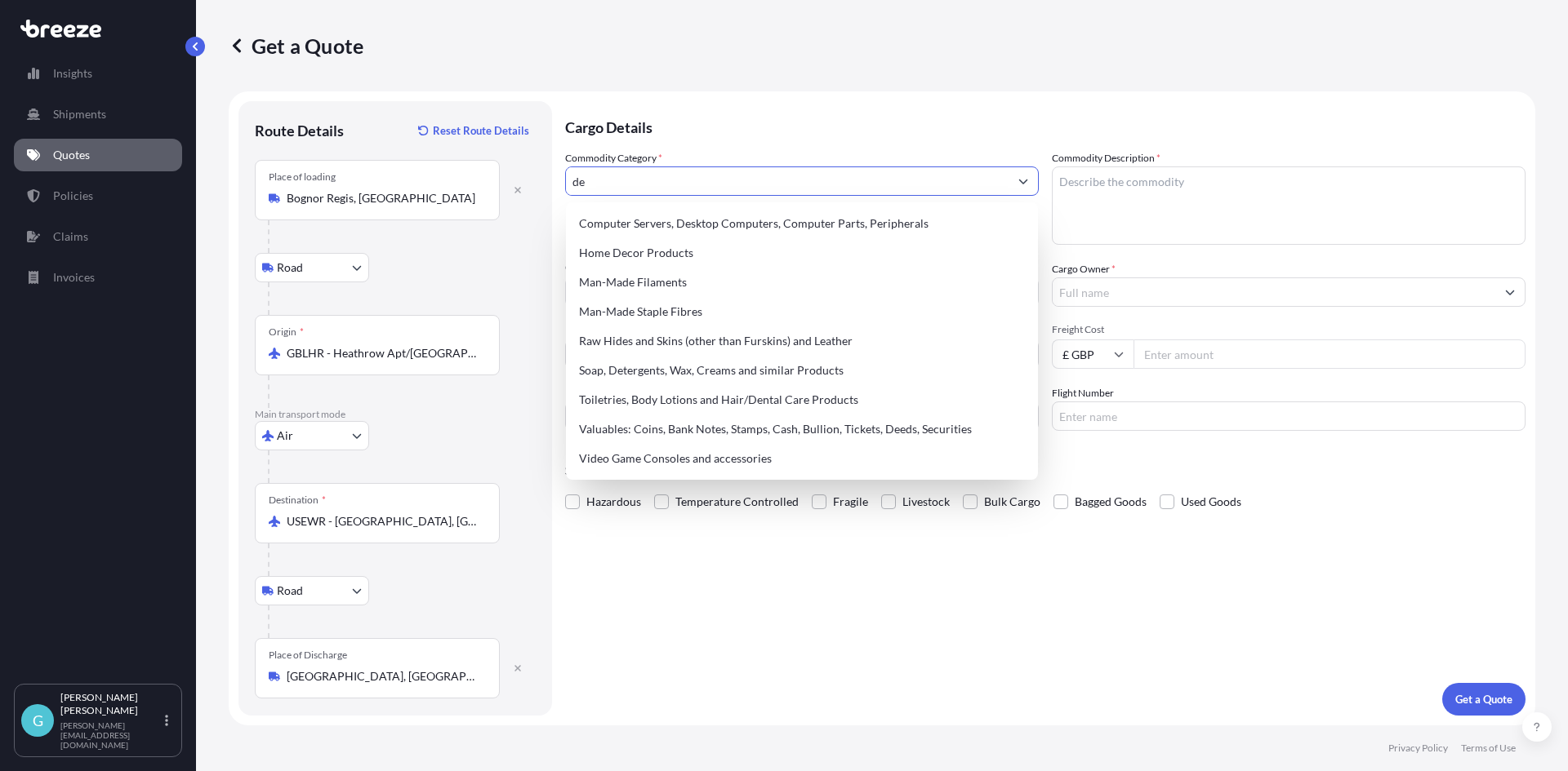
type input "d"
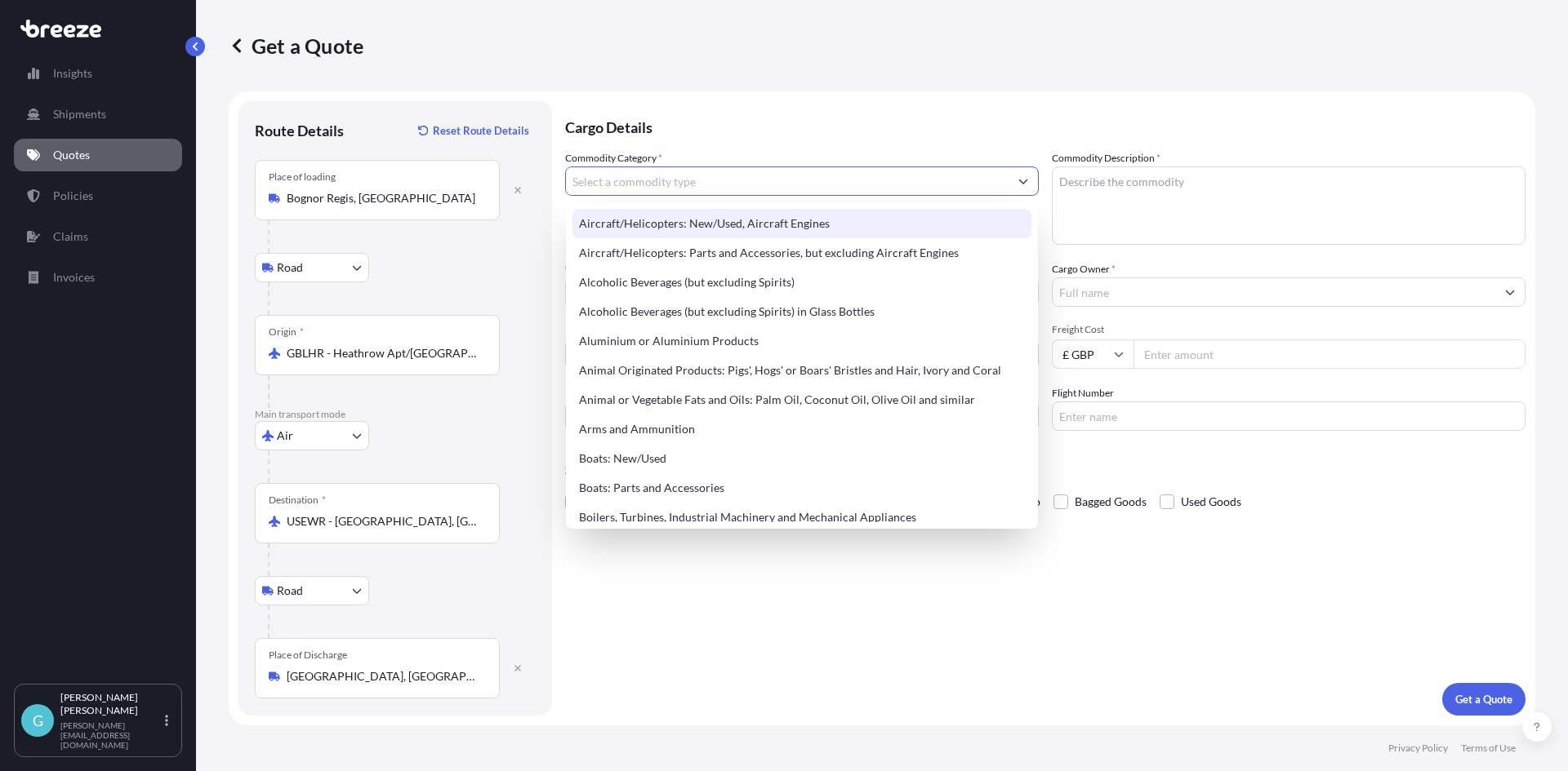
click at [805, 177] on input "Commodity Category *" at bounding box center [786, 181] width 442 height 29
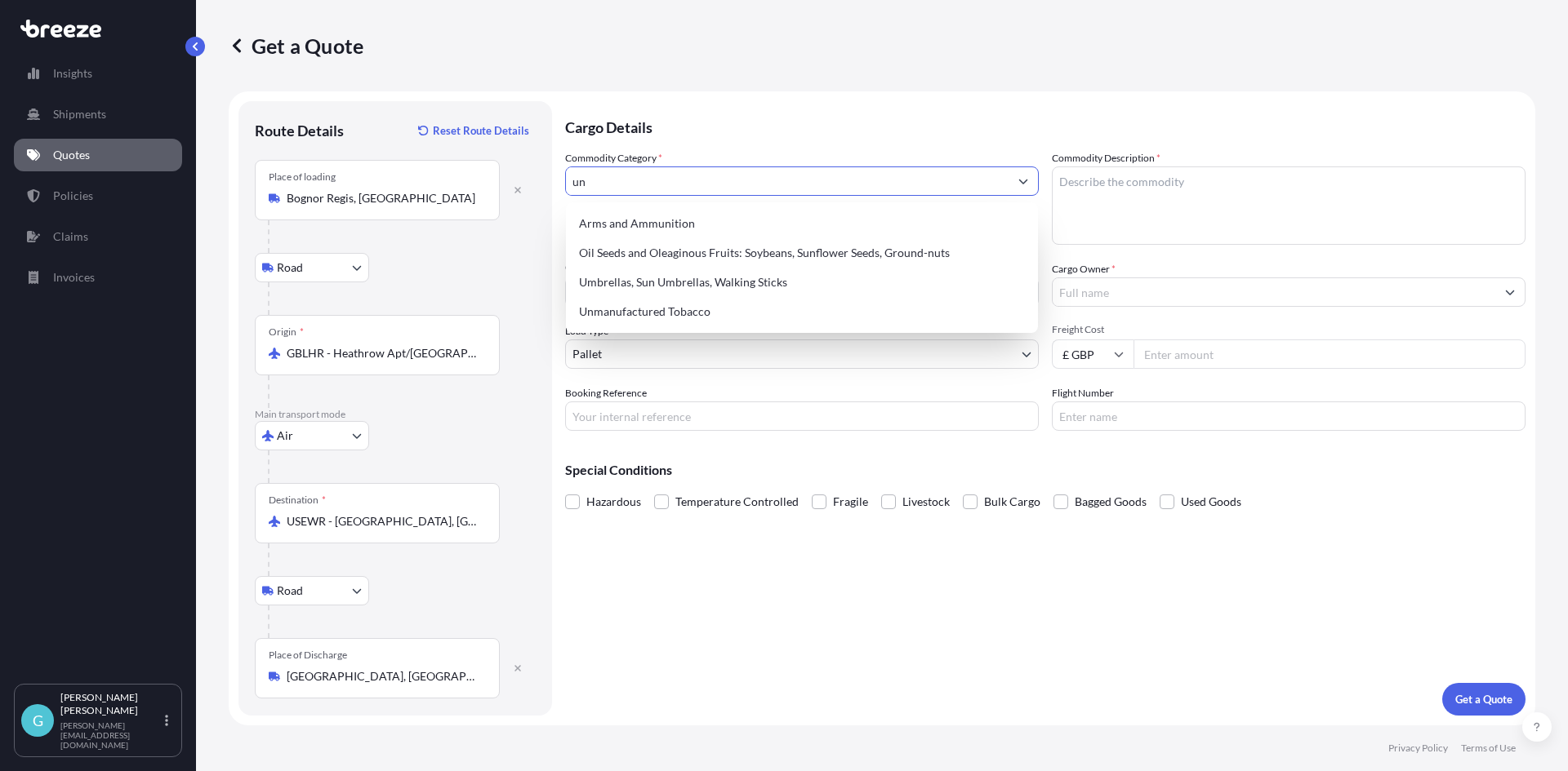
type input "u"
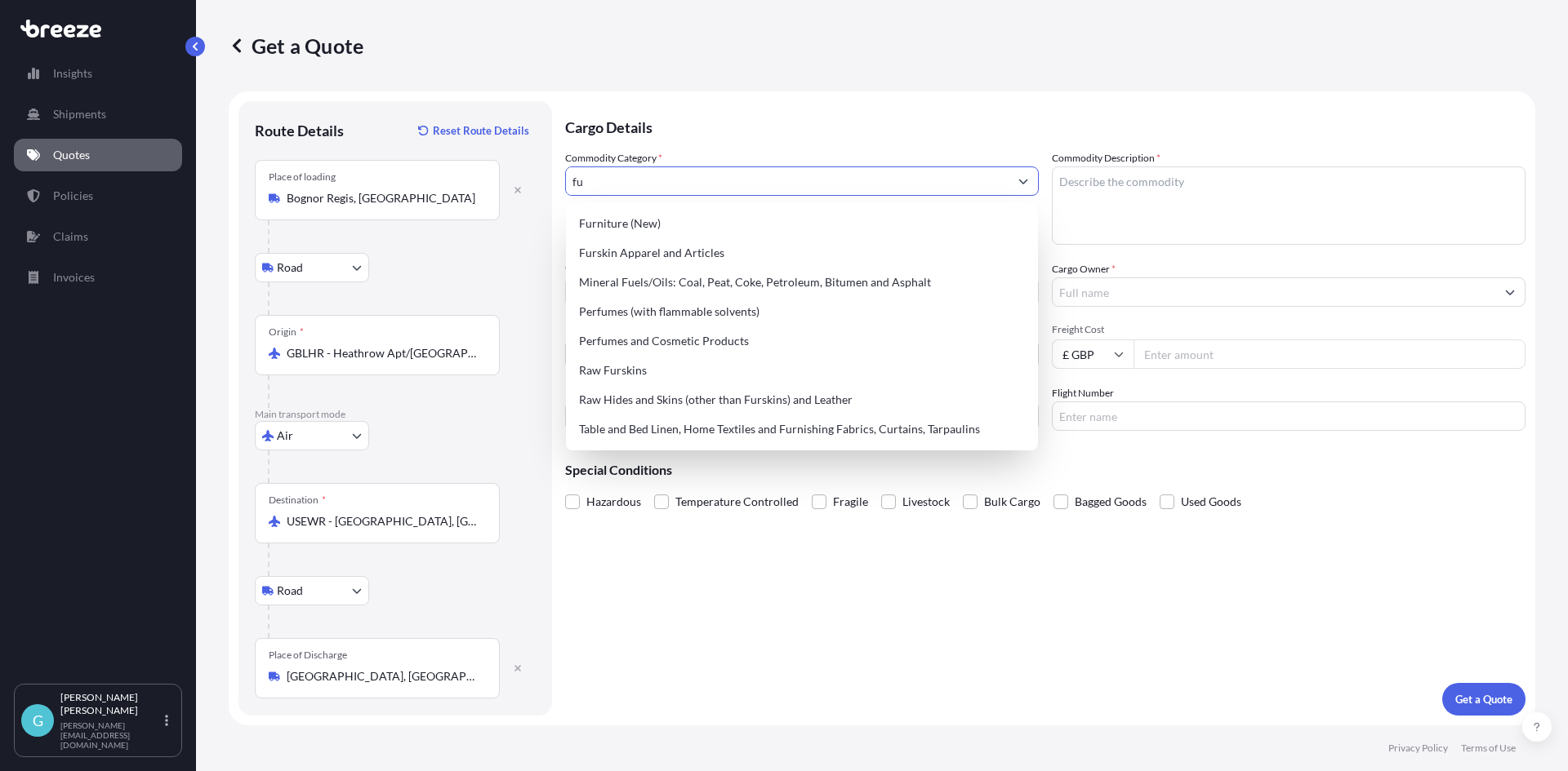
type input "f"
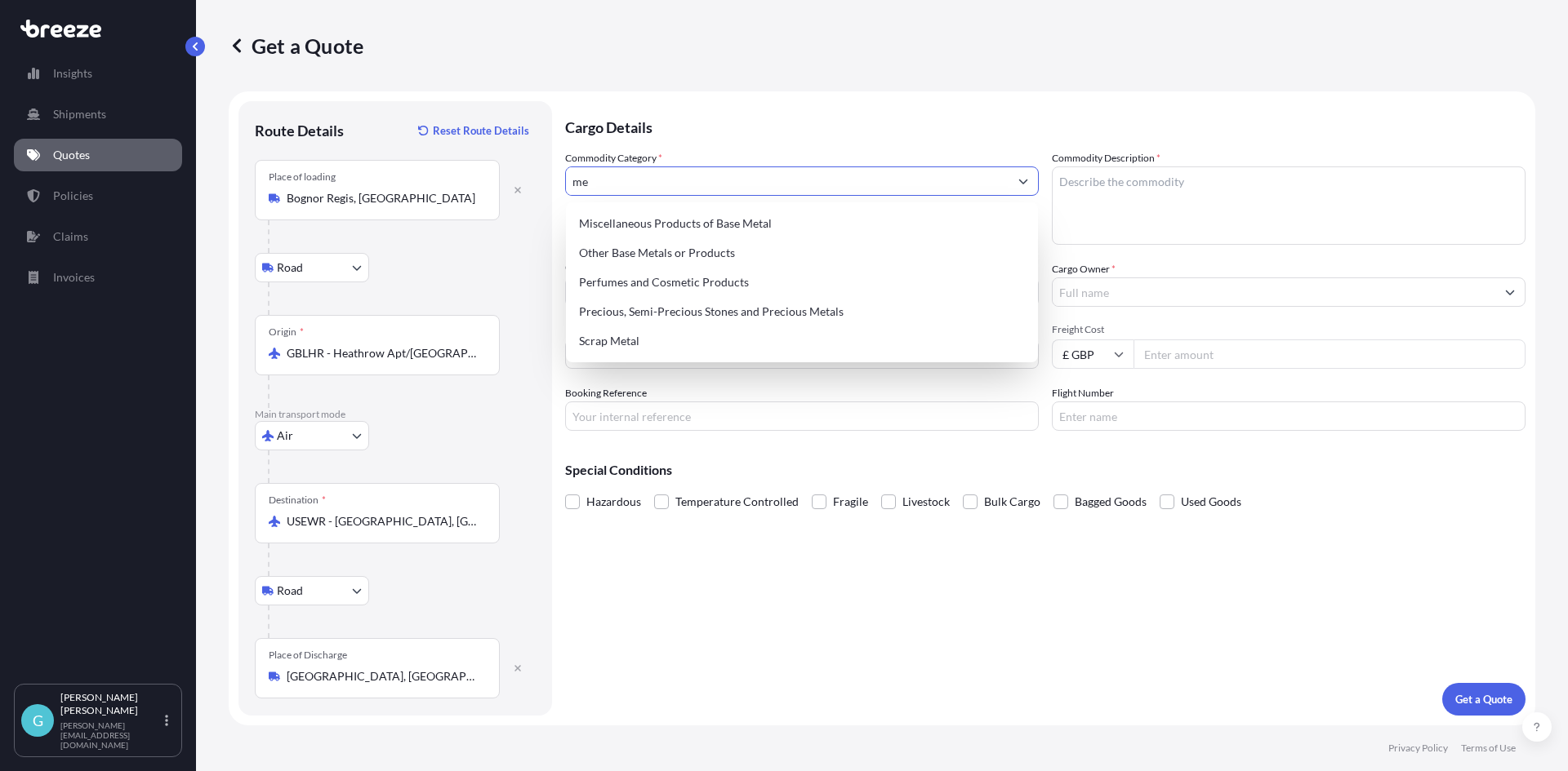
type input "m"
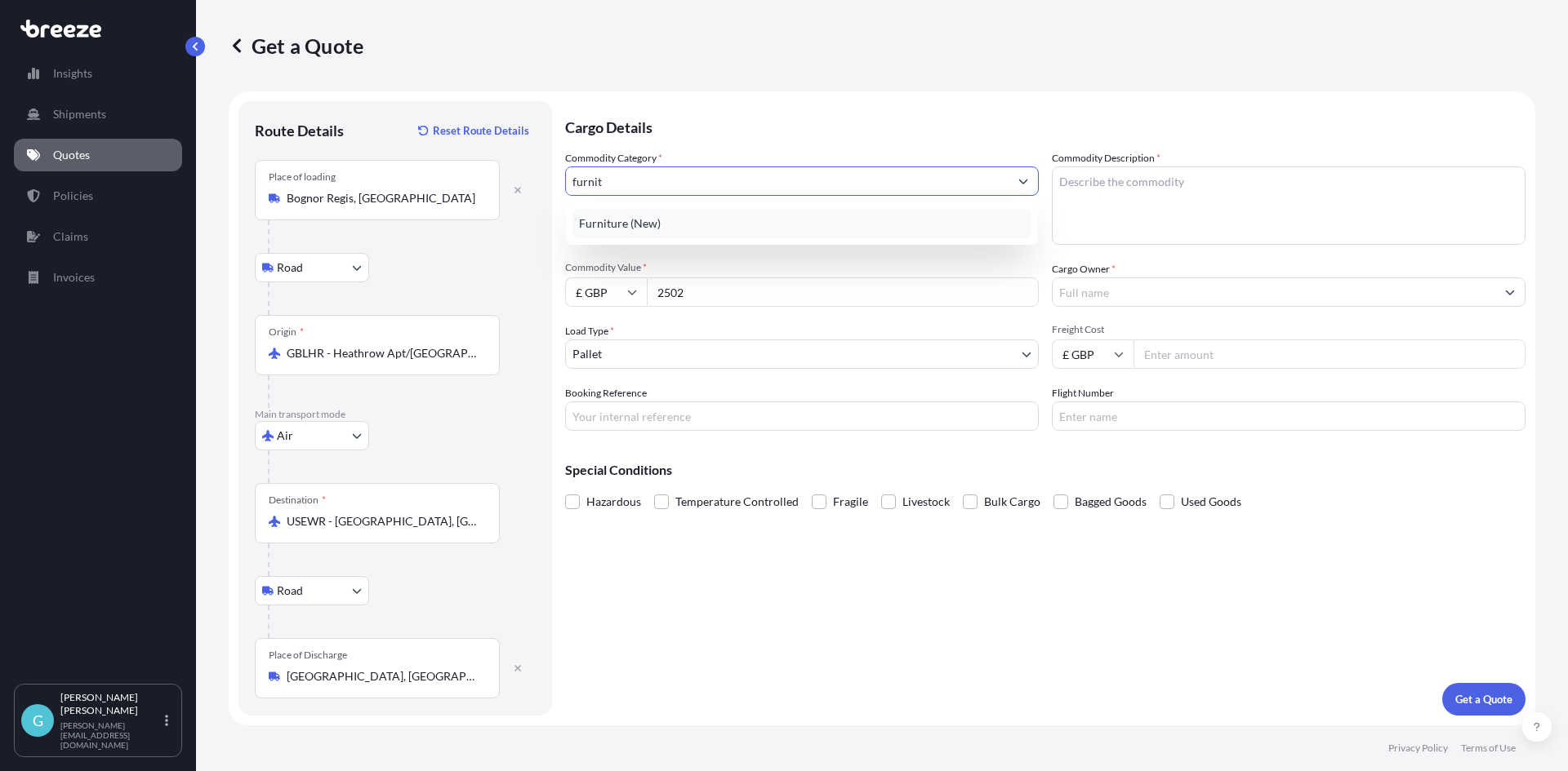
click at [745, 226] on div "Furniture (New)" at bounding box center [801, 223] width 458 height 29
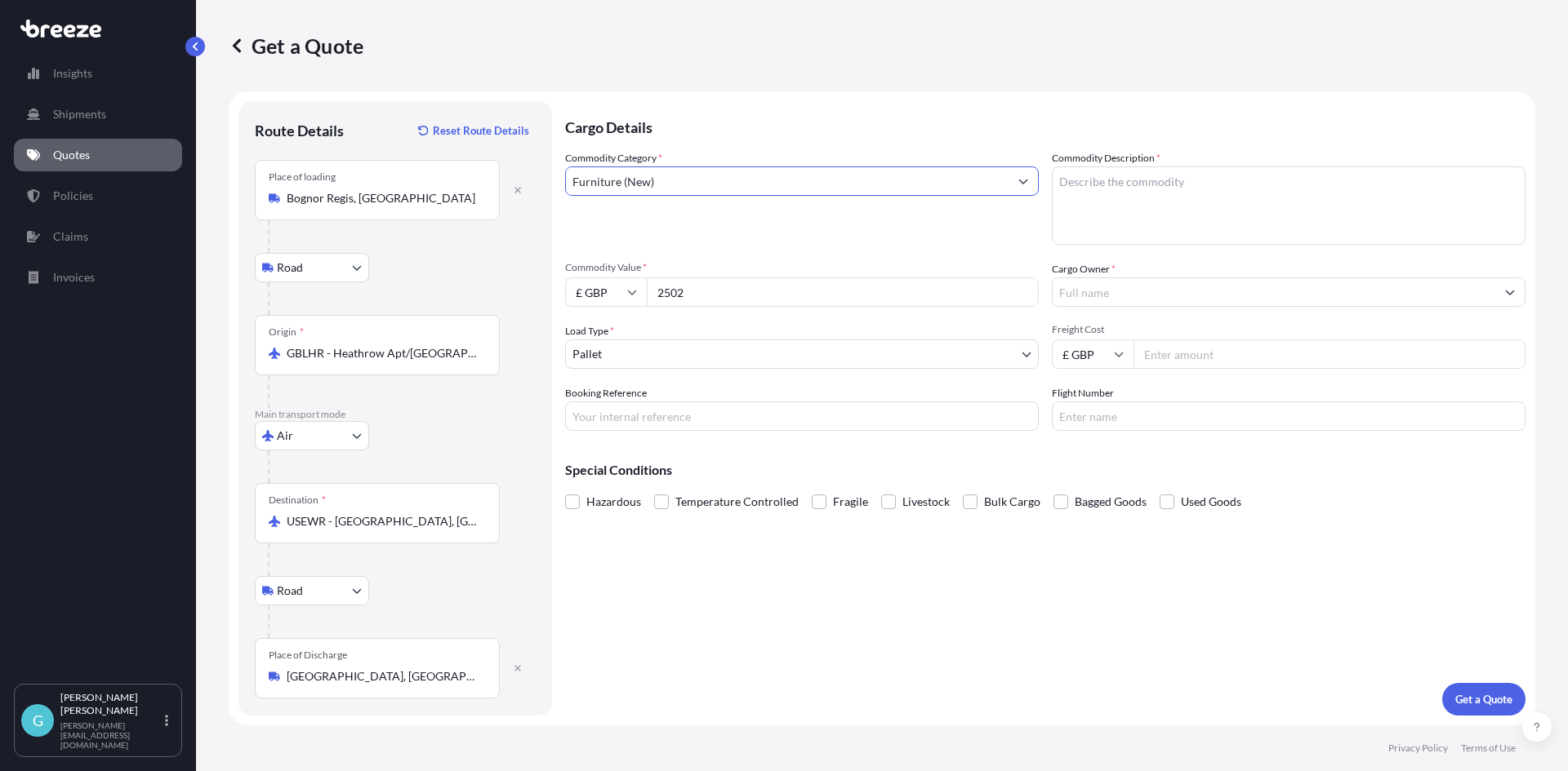
type input "Furniture (New)"
click at [1121, 194] on textarea "Commodity Description *" at bounding box center [1288, 206] width 473 height 78
click at [1235, 190] on textarea "Commodity Description *" at bounding box center [1288, 206] width 473 height 78
paste textarea "94032080"
drag, startPoint x: 1187, startPoint y: 199, endPoint x: 1182, endPoint y: 183, distance: 16.8
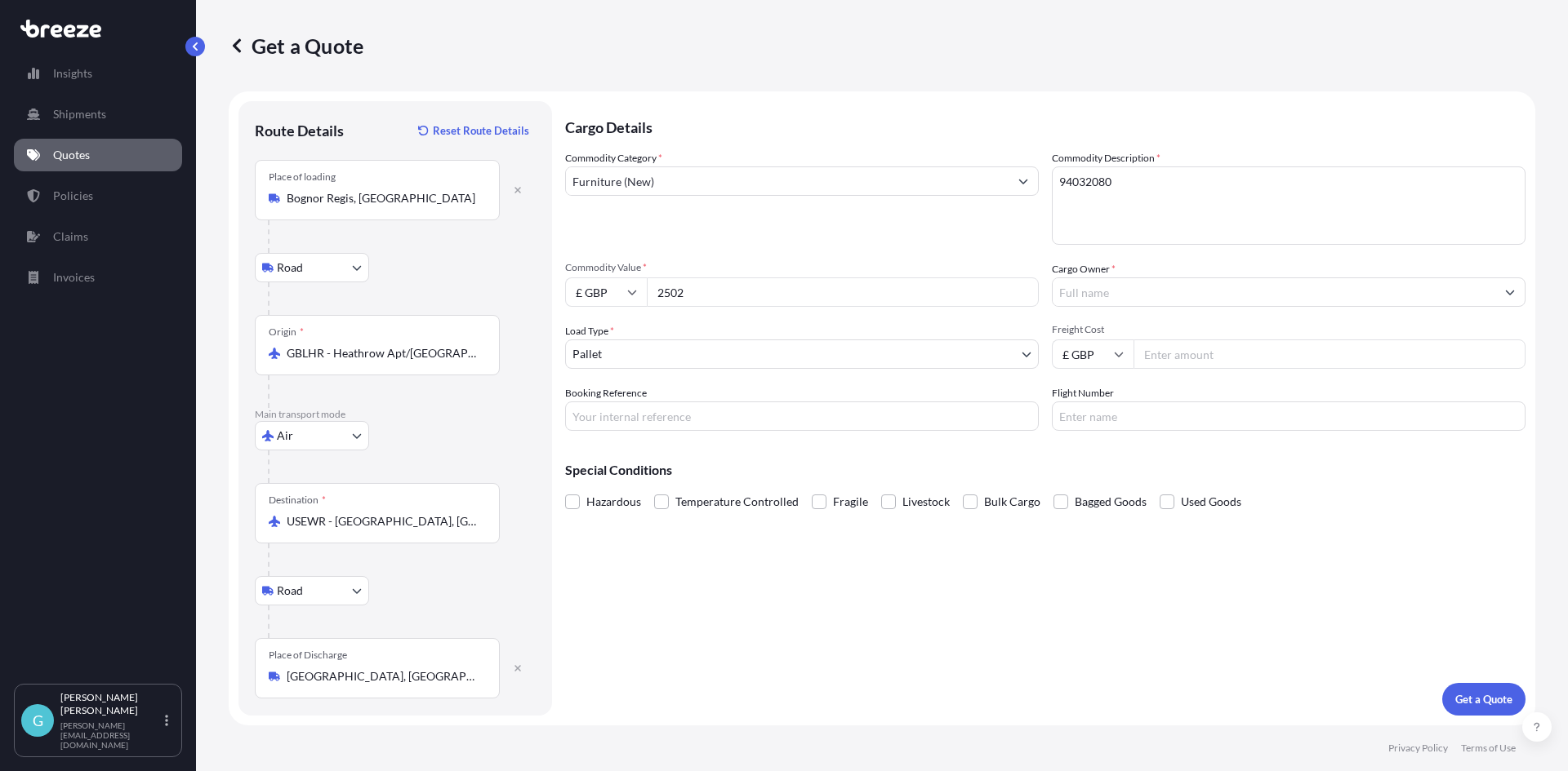
click at [1187, 199] on textarea "94032080" at bounding box center [1288, 206] width 473 height 78
paste textarea "Demonstration unit"
type textarea "94032080 Demonstration unit"
click at [1102, 296] on input "Cargo Owner *" at bounding box center [1273, 292] width 442 height 29
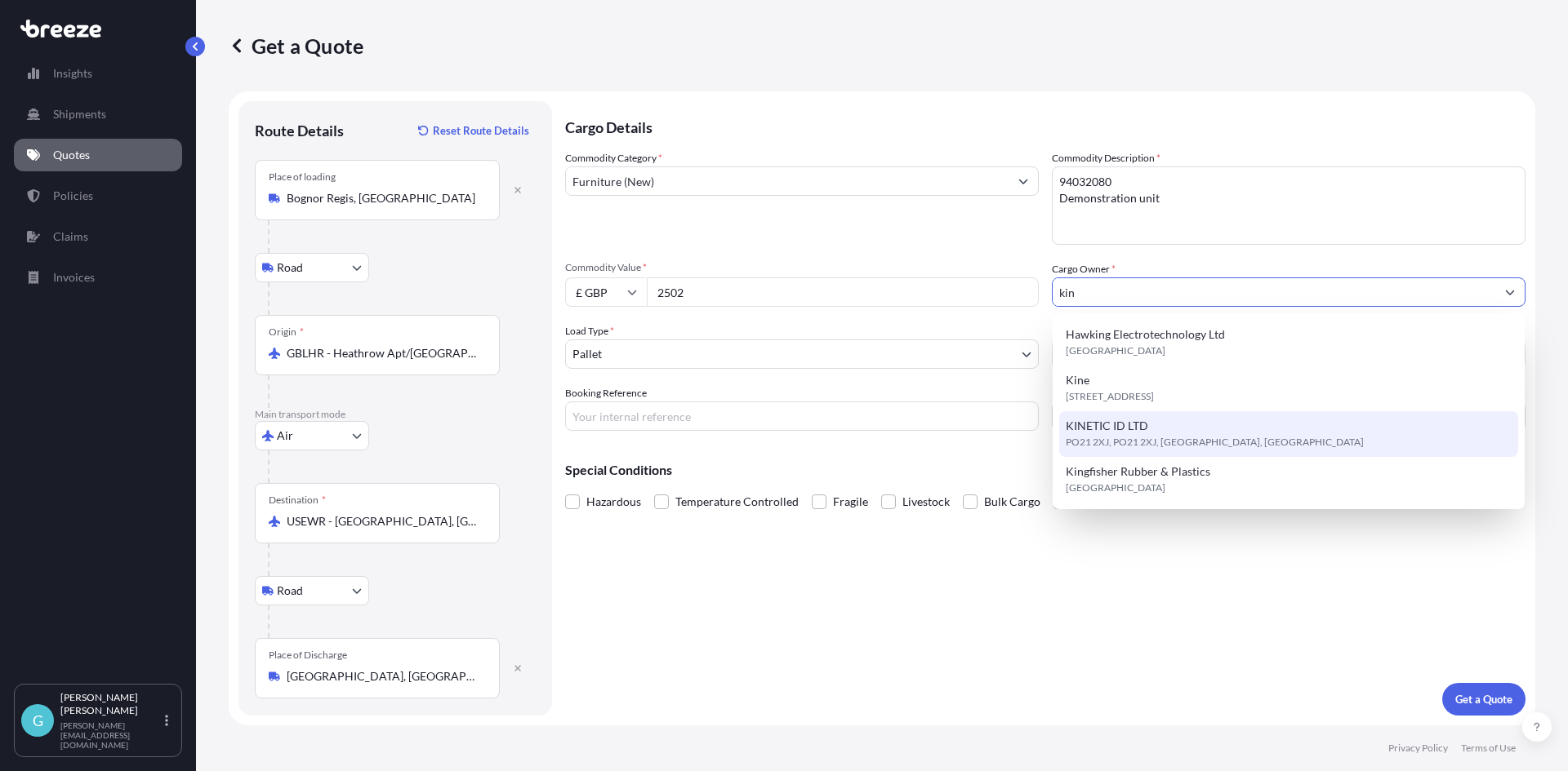
click at [1154, 440] on span "PO21 2XJ, PO21 2XJ, [GEOGRAPHIC_DATA], [GEOGRAPHIC_DATA]" at bounding box center [1214, 442] width 298 height 16
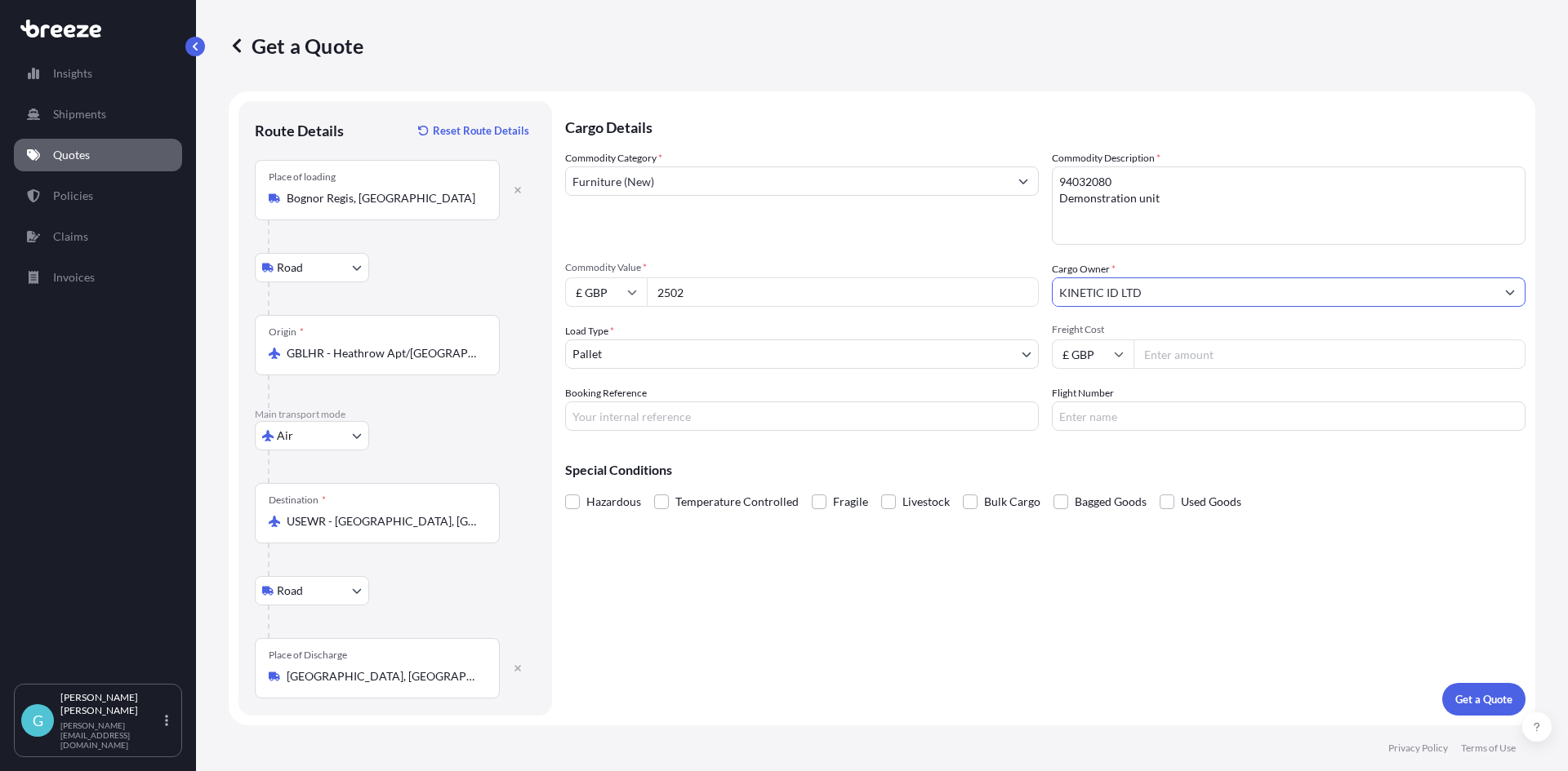
type input "KINETIC ID LTD"
click at [1208, 366] on input "Freight Cost" at bounding box center [1329, 354] width 392 height 29
click at [1289, 365] on input "Freight Cost" at bounding box center [1329, 354] width 392 height 29
type input "917.87"
click at [991, 413] on input "Booking Reference" at bounding box center [802, 415] width 473 height 29
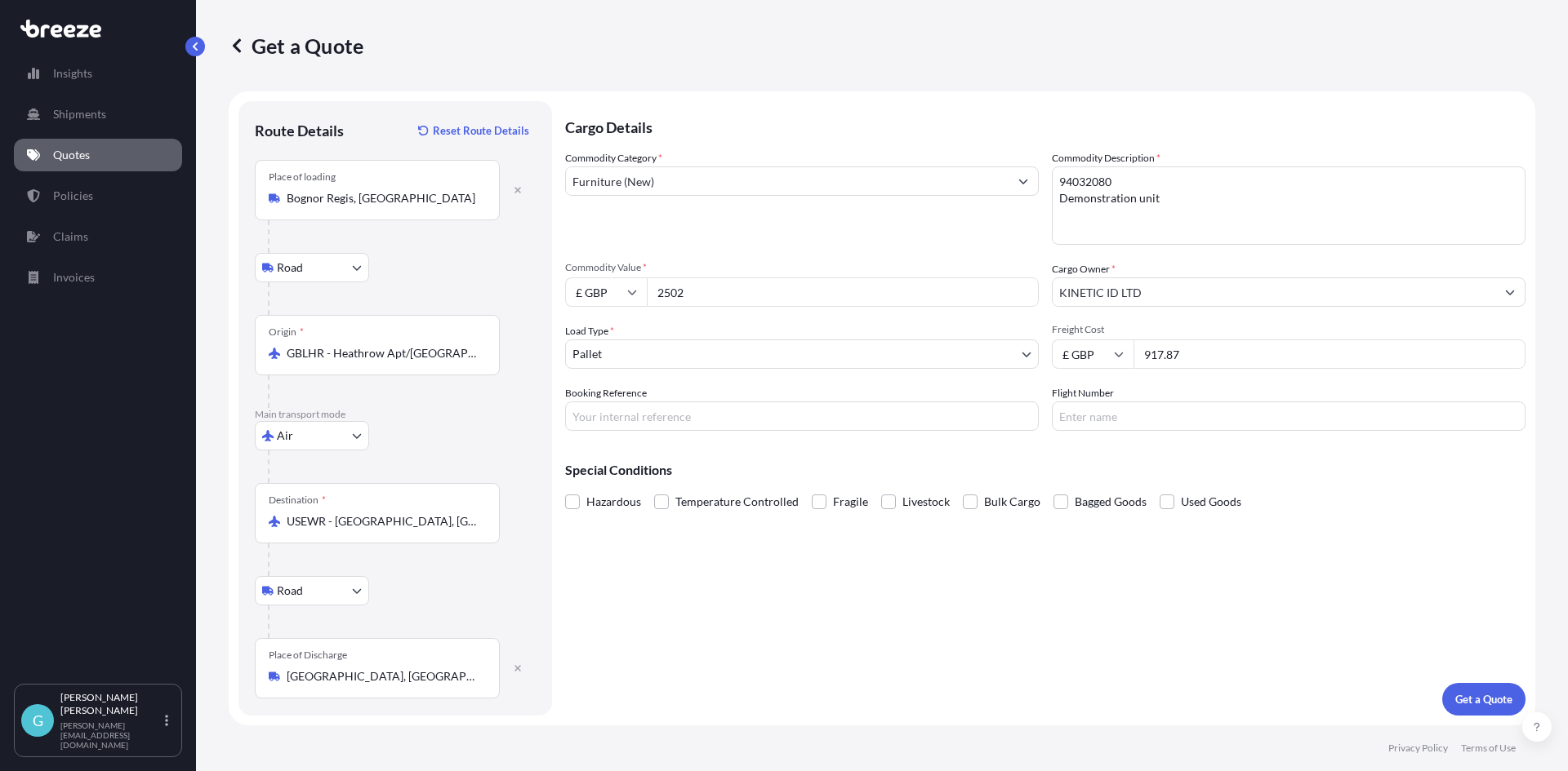
click at [780, 417] on input "Booking Reference" at bounding box center [802, 415] width 473 height 29
paste input "SQ19330"
type input "SQ19330"
click at [1504, 700] on p "Get a Quote" at bounding box center [1483, 699] width 57 height 16
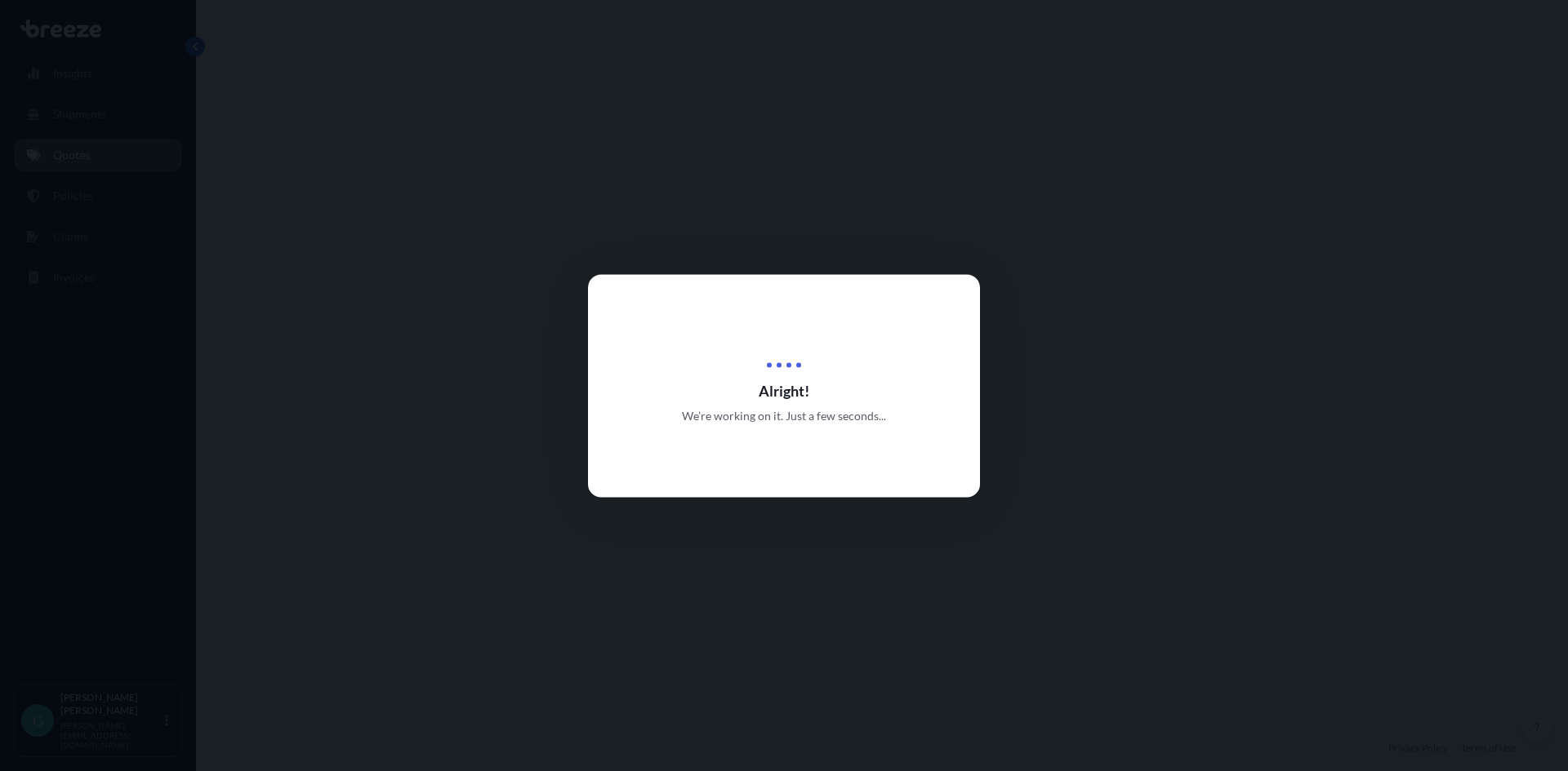
select select "Road"
select select "Air"
select select "Road"
select select "1"
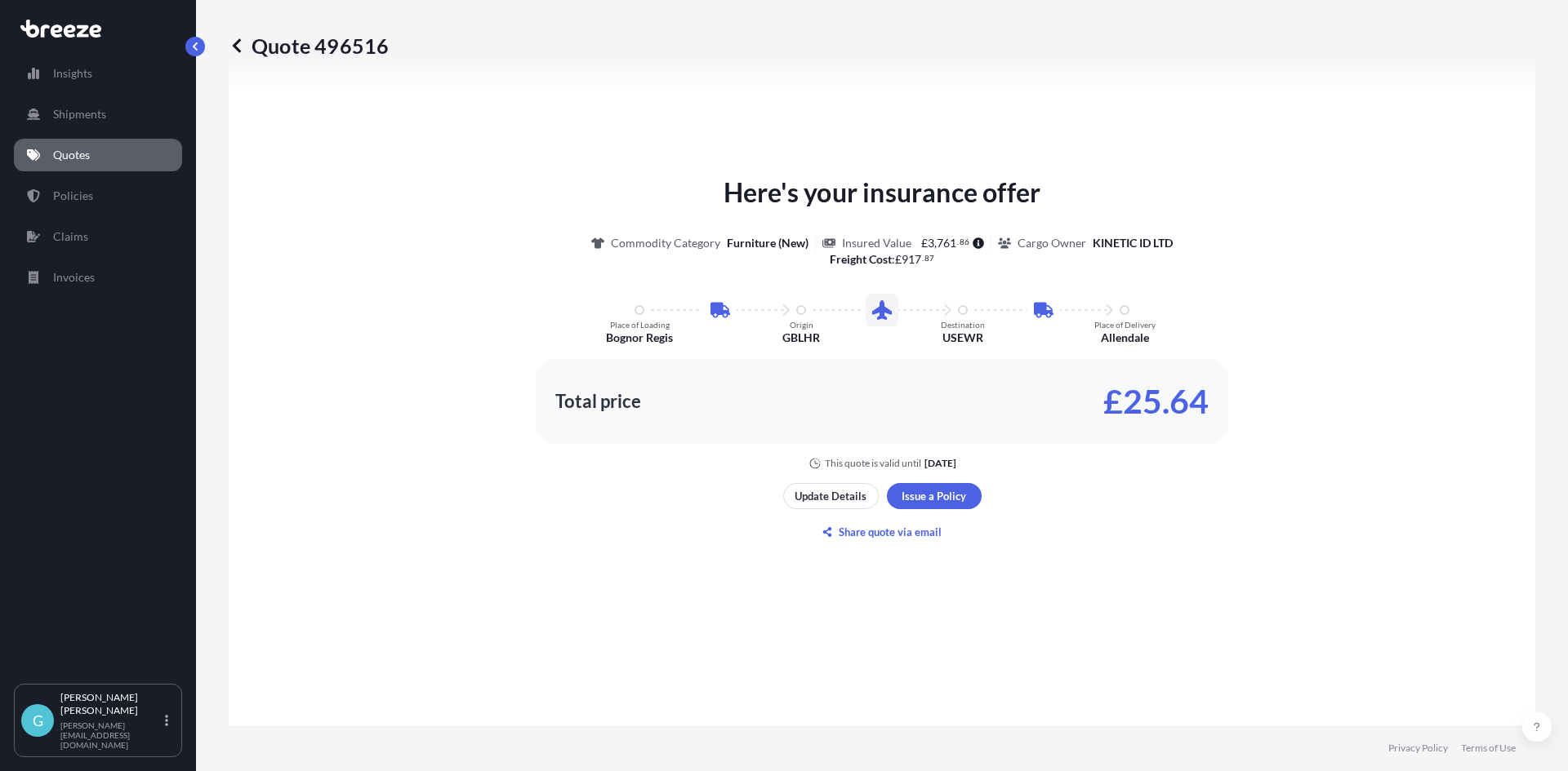
scroll to position [980, 0]
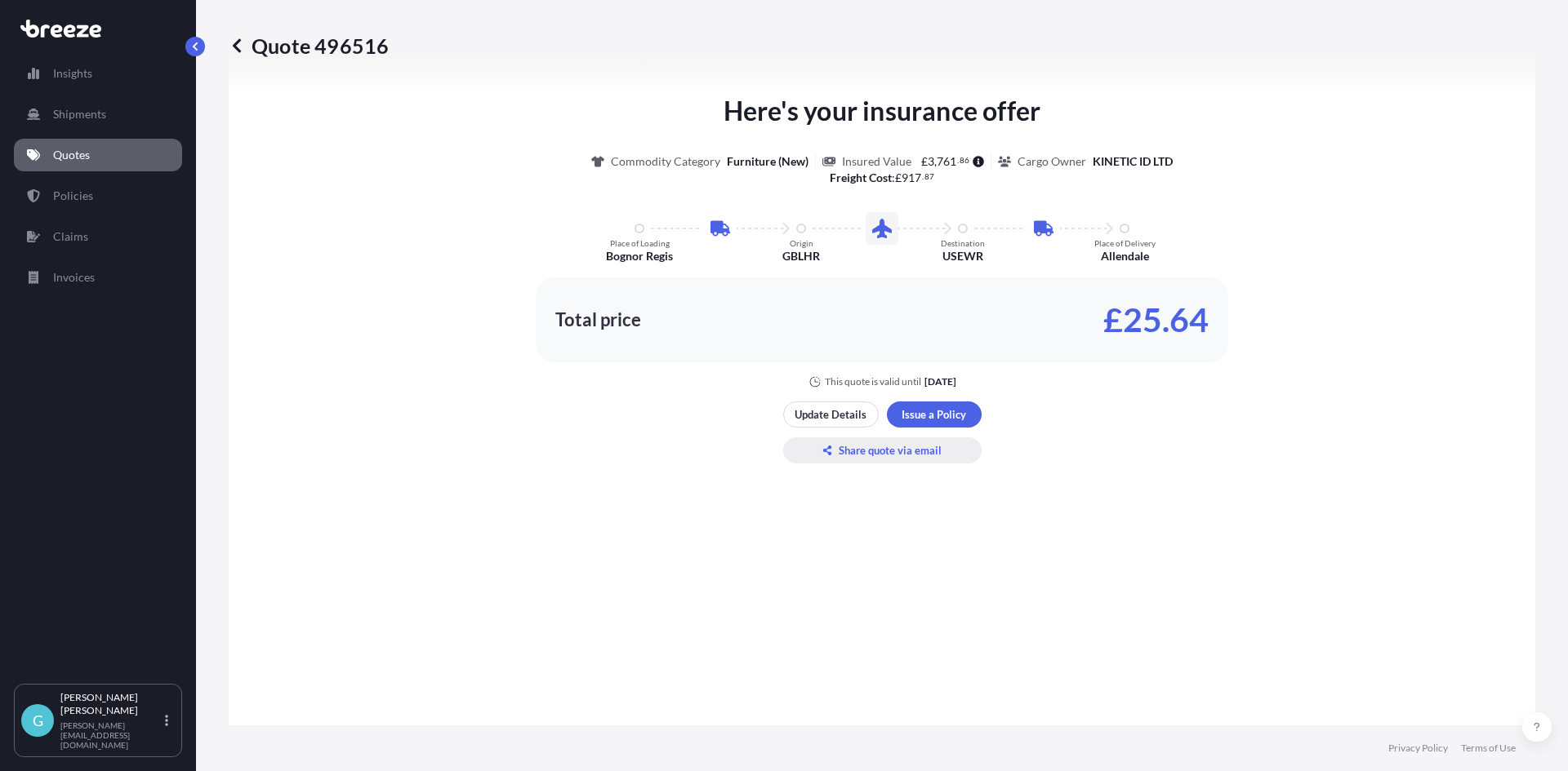
click at [830, 451] on button "Share quote via email" at bounding box center [882, 450] width 199 height 26
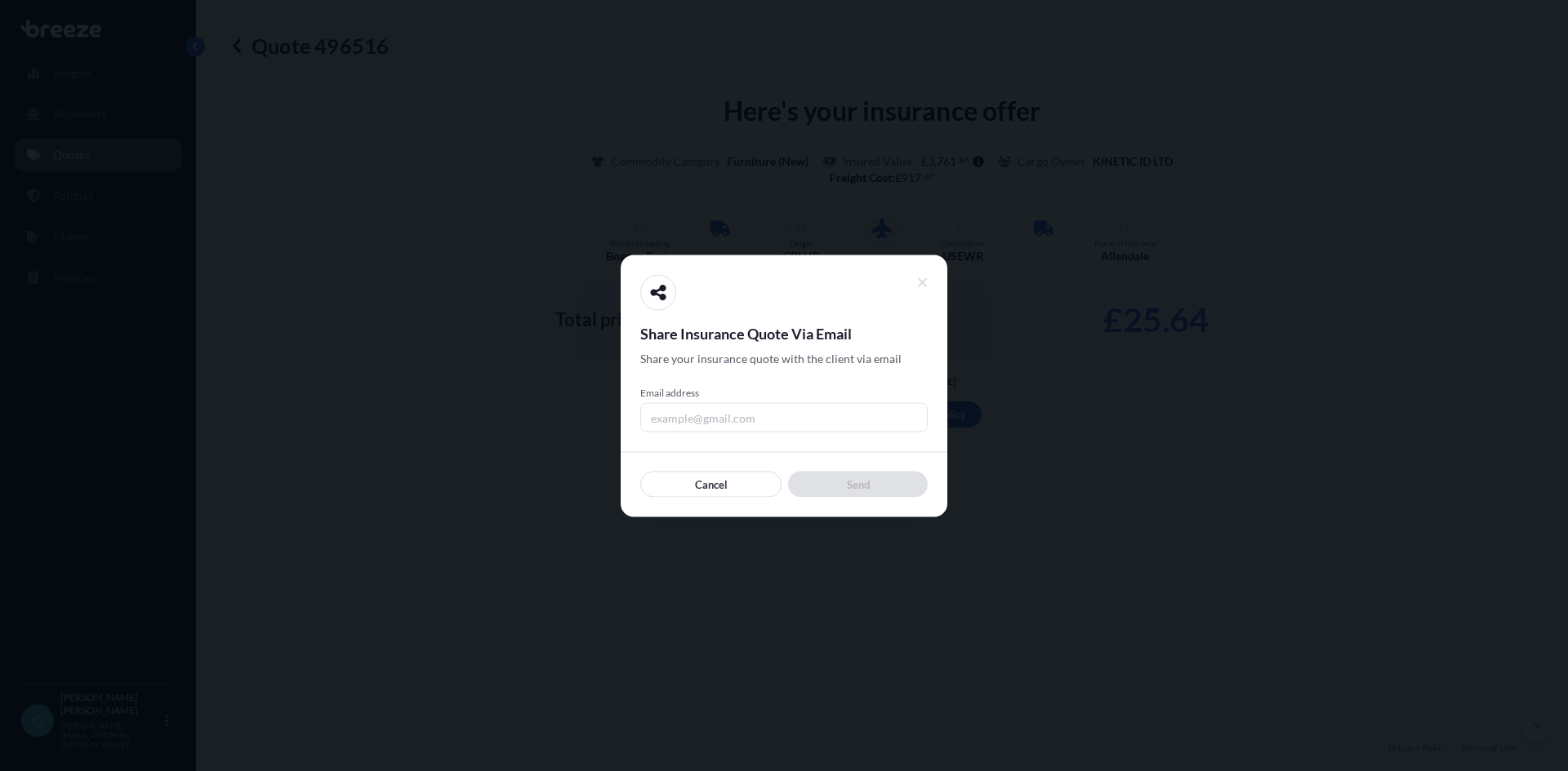
click at [798, 430] on input "Email address" at bounding box center [784, 416] width 288 height 29
type input "[PERSON_NAME][EMAIL_ADDRESS][DOMAIN_NAME]"
